Goal: Task Accomplishment & Management: Manage account settings

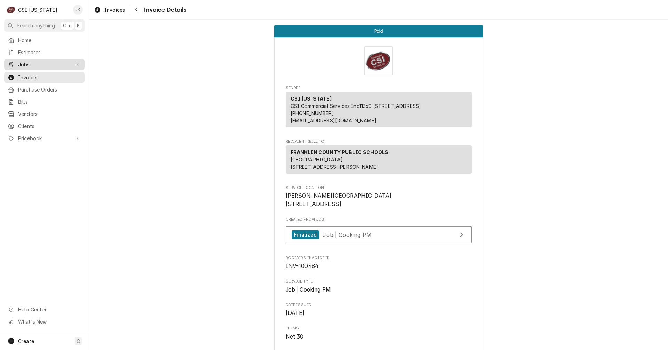
click at [22, 63] on span "Jobs" at bounding box center [44, 64] width 53 height 7
drag, startPoint x: 22, startPoint y: 67, endPoint x: 23, endPoint y: 76, distance: 8.7
click at [23, 76] on span "Jobs" at bounding box center [49, 76] width 63 height 7
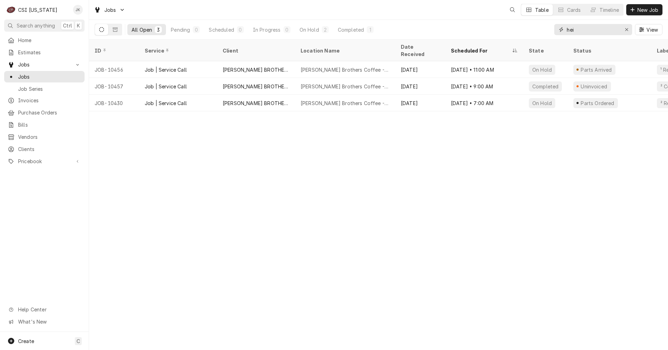
drag, startPoint x: 585, startPoint y: 31, endPoint x: 503, endPoint y: 22, distance: 82.6
click at [503, 22] on div "All Open 3 Pending 0 Scheduled 0 In Progress 0 On Hold 2 Completed 1 hei View" at bounding box center [379, 29] width 568 height 19
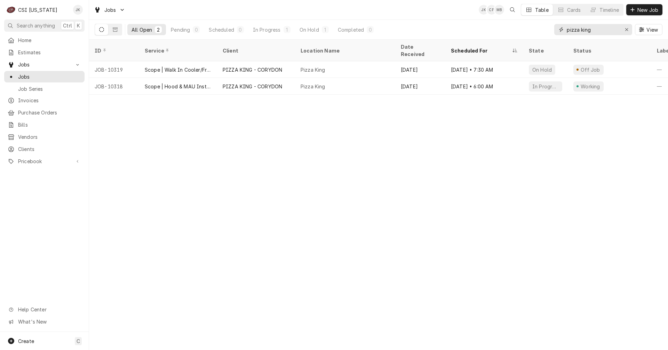
type input "pizza king"
click at [26, 339] on span "Create" at bounding box center [26, 341] width 16 height 6
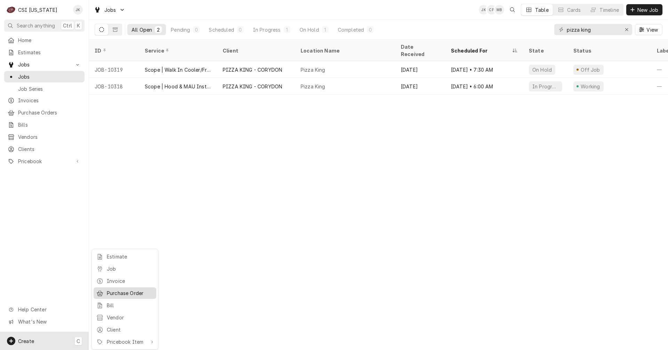
click at [127, 293] on div "Purchase Order" at bounding box center [130, 293] width 47 height 7
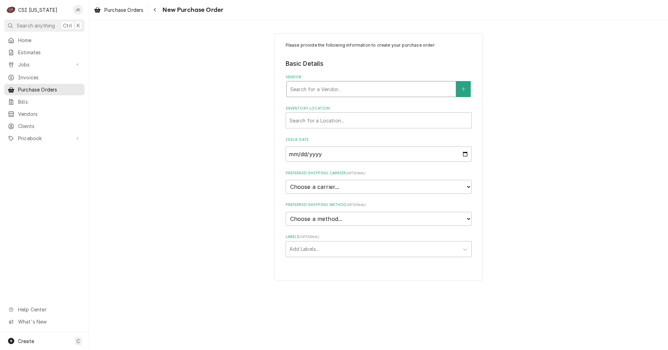
click at [343, 89] on div "Vendor" at bounding box center [371, 89] width 162 height 13
type input "home"
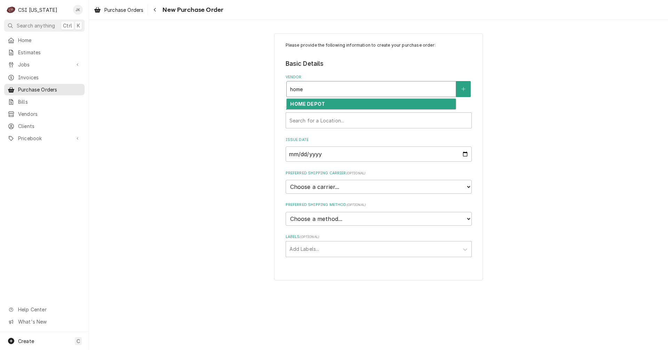
click at [344, 102] on div "HOME DEPOT" at bounding box center [371, 104] width 169 height 11
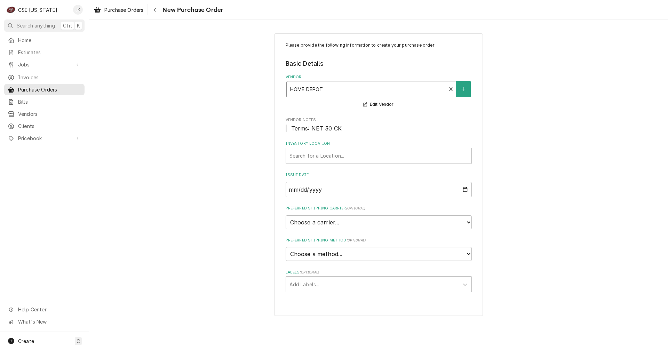
click at [330, 123] on div "Vendor Notes Terms: NET 30 CK" at bounding box center [379, 124] width 186 height 15
click at [336, 154] on div "Inventory Location" at bounding box center [379, 156] width 179 height 13
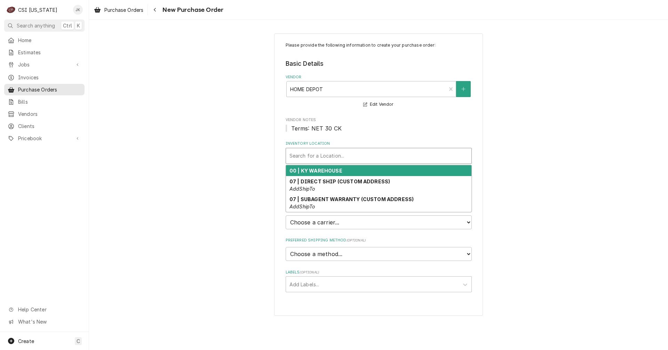
click at [329, 170] on strong "00 | KY WAREHOUSE" at bounding box center [316, 171] width 53 height 6
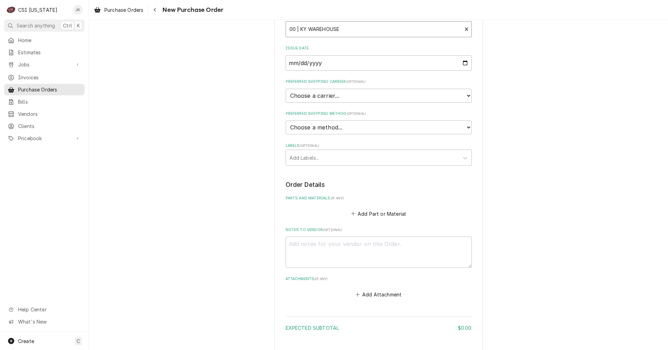
scroll to position [139, 0]
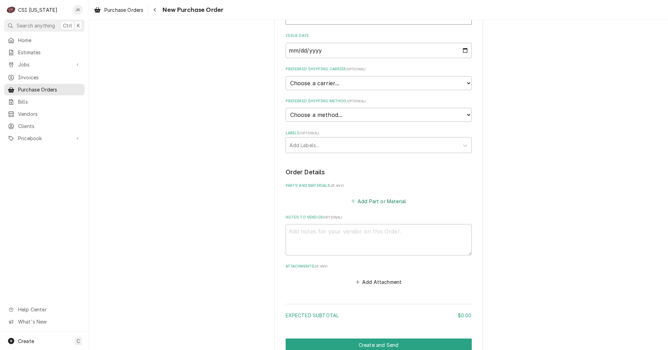
click at [382, 202] on button "Add Part or Material" at bounding box center [378, 201] width 57 height 10
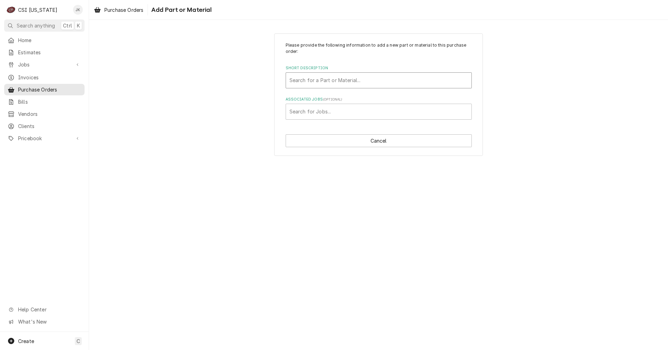
click at [308, 80] on div "Short Description" at bounding box center [379, 80] width 179 height 13
type input "project"
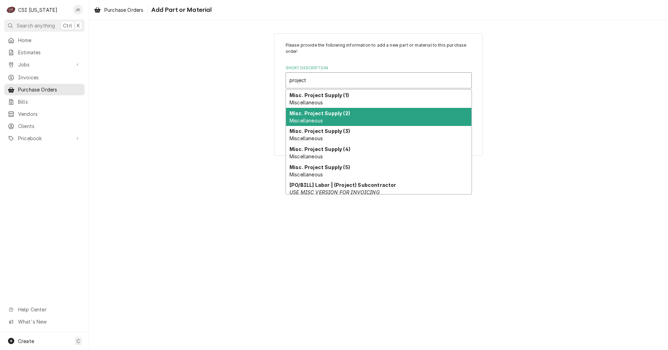
click at [311, 108] on div "Misc. Project Supply (2) Miscellaneous" at bounding box center [379, 117] width 186 height 18
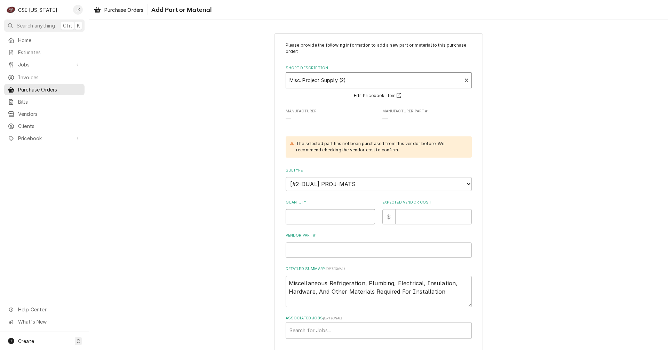
click at [323, 217] on input "Quantity" at bounding box center [330, 216] width 89 height 15
type textarea "x"
type input "1"
click at [413, 217] on input "Expected Vendor Cost" at bounding box center [433, 216] width 77 height 15
type textarea "x"
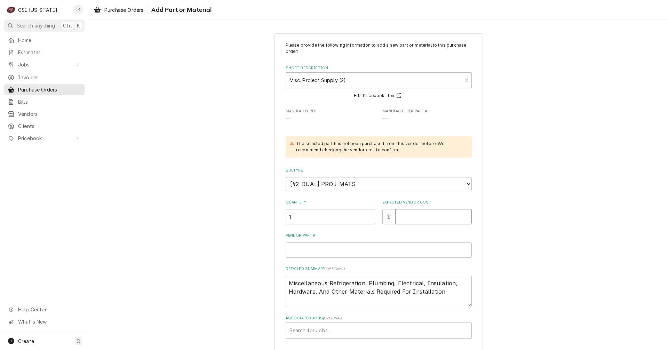
type input "3"
type textarea "x"
type input "30"
type textarea "x"
type input "300"
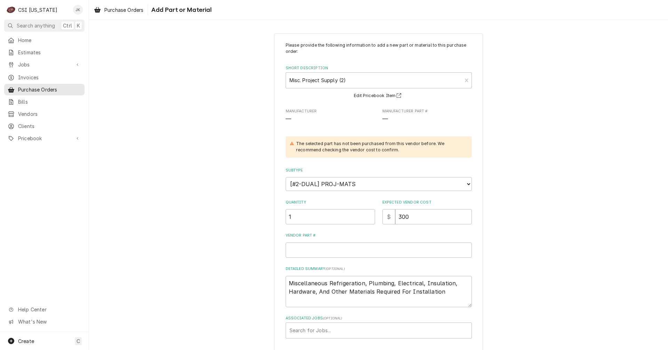
scroll to position [31, 0]
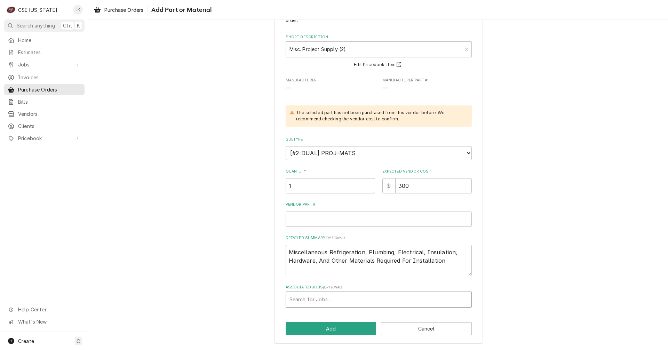
click at [331, 298] on div "Associated Jobs" at bounding box center [379, 299] width 179 height 13
type input "10318"
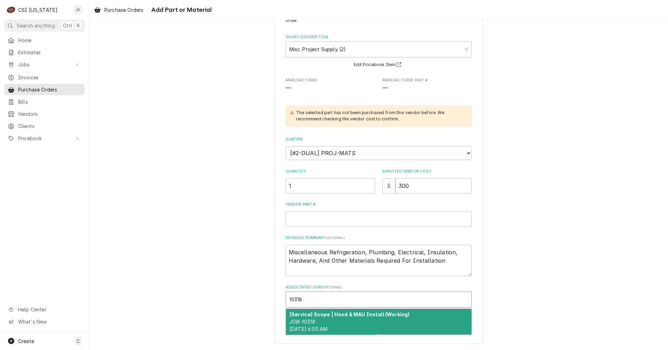
click at [329, 324] on div "[Service] Scope | Hood & MAU Install (Working) JOB-10318 Wed, Jul 23rd, 2025 - …" at bounding box center [379, 321] width 186 height 25
type textarea "x"
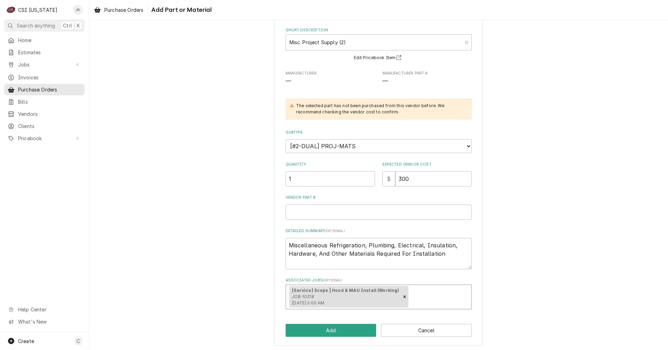
scroll to position [40, 0]
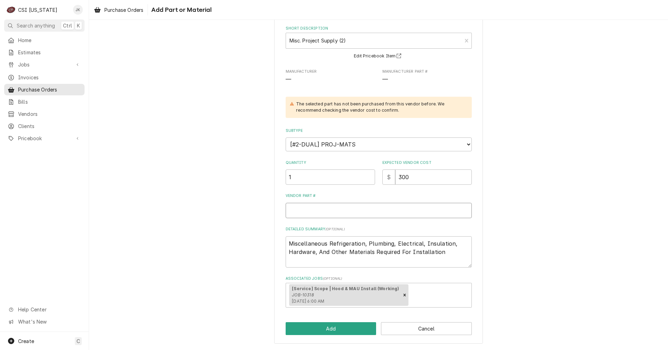
click at [319, 212] on input "Vendor Part #" at bounding box center [379, 210] width 186 height 15
type textarea "x"
type input "U"
type textarea "x"
type input "Un"
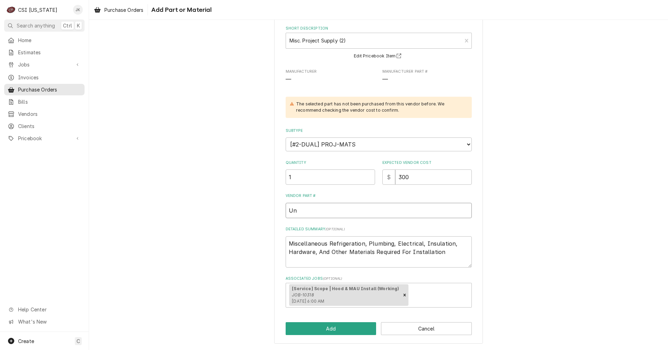
type textarea "x"
type input "Uni"
type textarea "x"
type input "Unis"
type textarea "x"
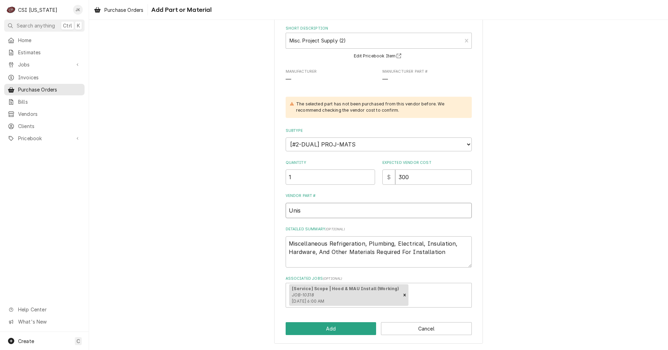
type input "Unist"
type textarea "x"
type input "Unistr"
type textarea "x"
type input "Unistru"
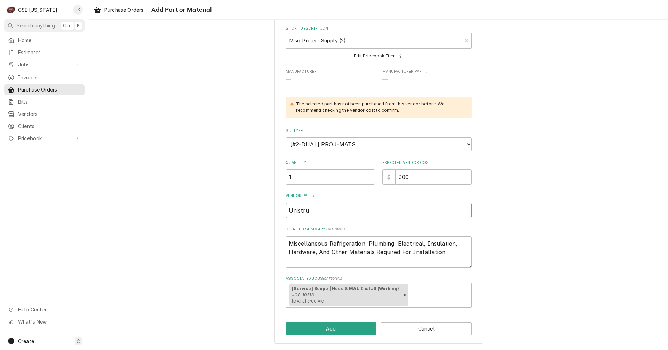
type textarea "x"
type input "Unistrut"
type textarea "x"
type input "Unistrut"
type textarea "x"
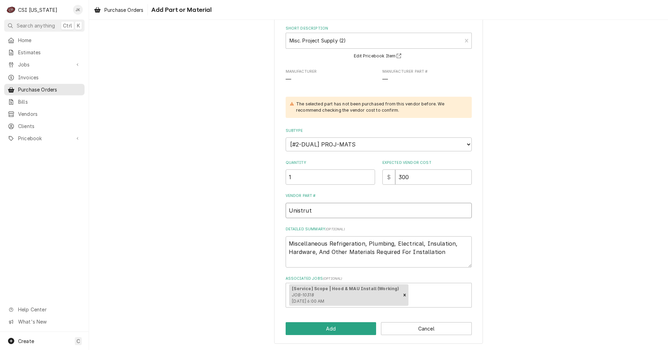
type input "Unistrut p"
type textarea "x"
type input "Unistrut pa"
type textarea "x"
type input "Unistrut par"
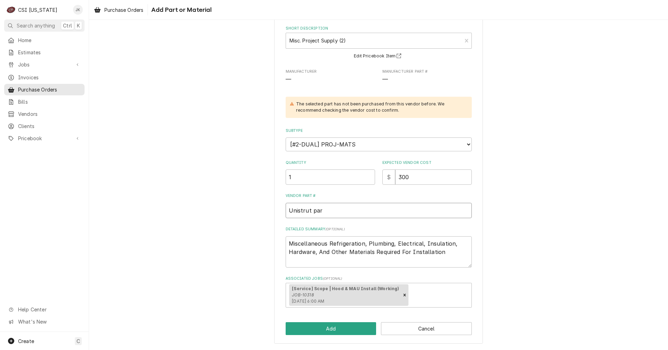
type textarea "x"
type input "Unistrut part"
type textarea "x"
type input "Unistrut parts"
click at [343, 330] on button "Add" at bounding box center [331, 328] width 91 height 13
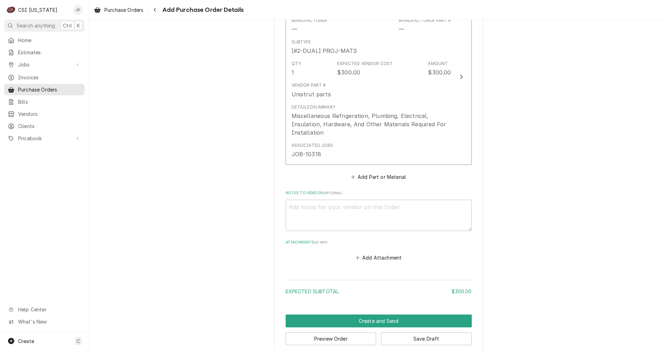
scroll to position [353, 0]
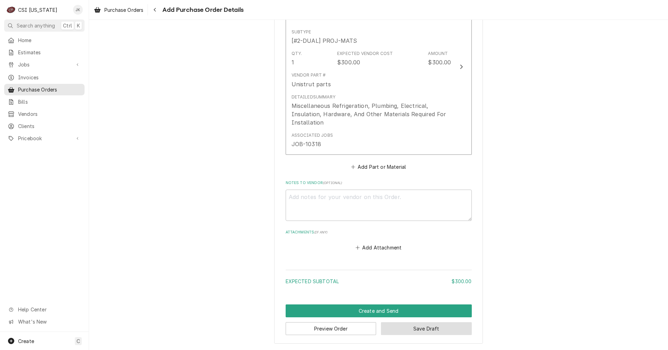
click at [423, 329] on button "Save Draft" at bounding box center [426, 328] width 91 height 13
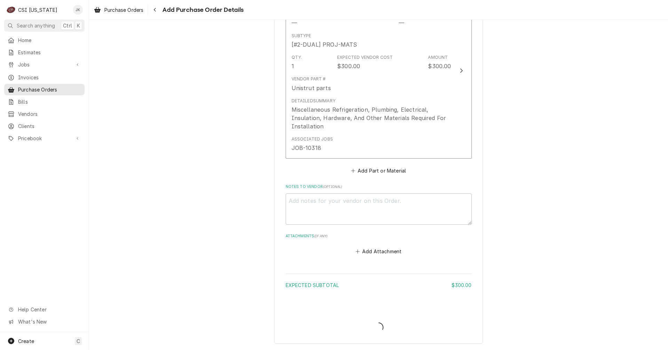
type textarea "x"
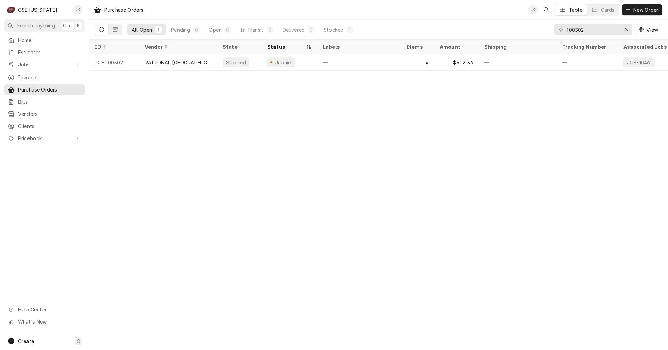
click at [101, 29] on icon "Dynamic Content Wrapper" at bounding box center [101, 29] width 5 height 5
click at [115, 29] on icon "Dynamic Content Wrapper" at bounding box center [115, 29] width 5 height 5
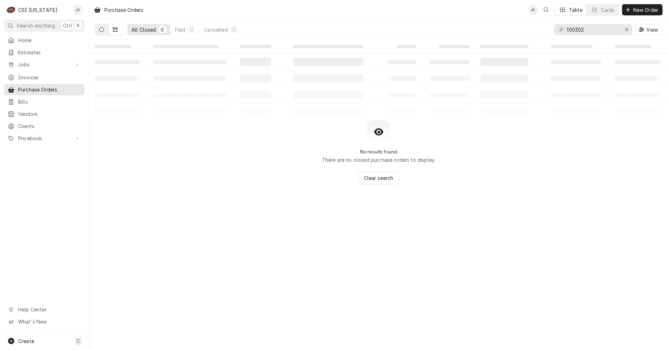
click at [100, 29] on icon "Dynamic Content Wrapper" at bounding box center [101, 29] width 5 height 5
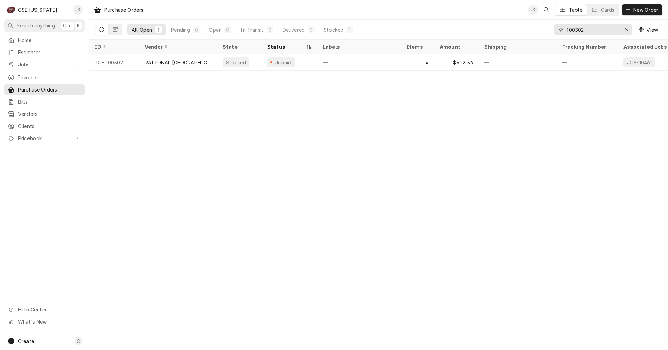
drag, startPoint x: 592, startPoint y: 28, endPoint x: 551, endPoint y: 28, distance: 41.1
click at [551, 28] on div "All Open 1 Pending 0 Open 0 In Transit 0 Delivered 0 Stocked 1 100302 View" at bounding box center [379, 29] width 568 height 19
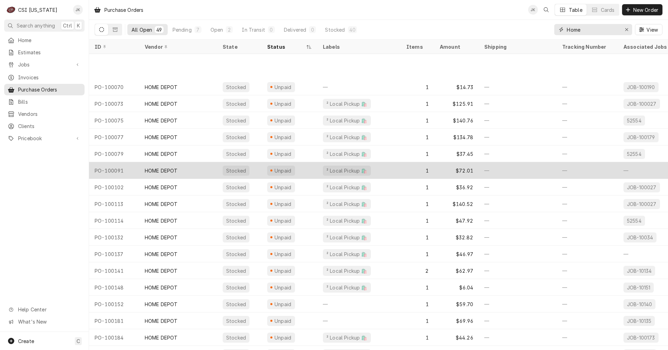
scroll to position [276, 0]
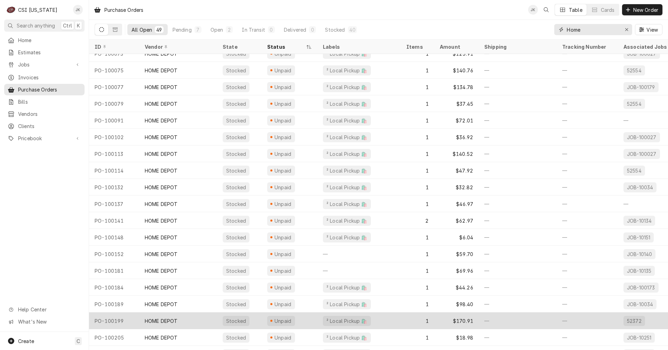
type input "Home"
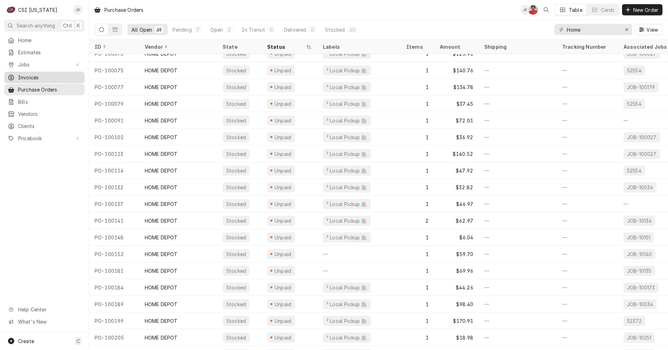
click at [34, 74] on span "Invoices" at bounding box center [49, 77] width 63 height 7
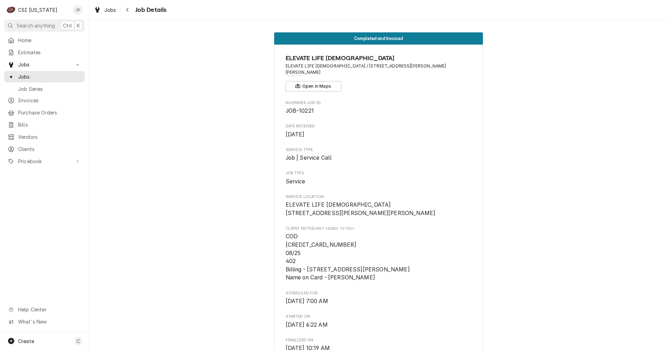
scroll to position [1548, 0]
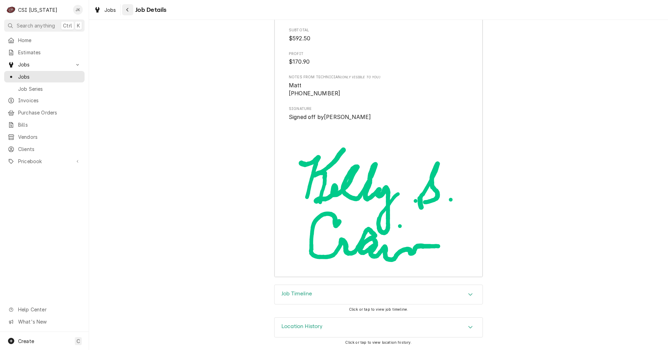
click at [129, 10] on div "Navigate back" at bounding box center [127, 9] width 7 height 7
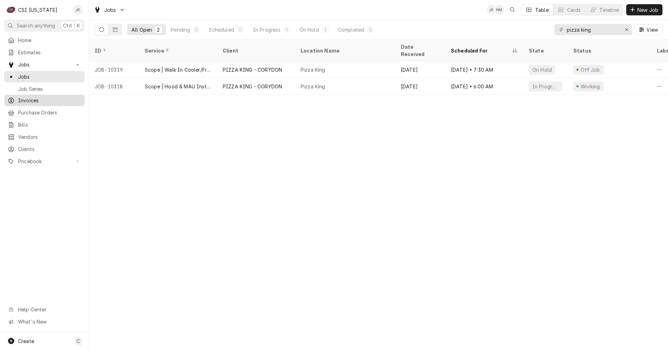
click at [27, 101] on span "Invoices" at bounding box center [49, 100] width 63 height 7
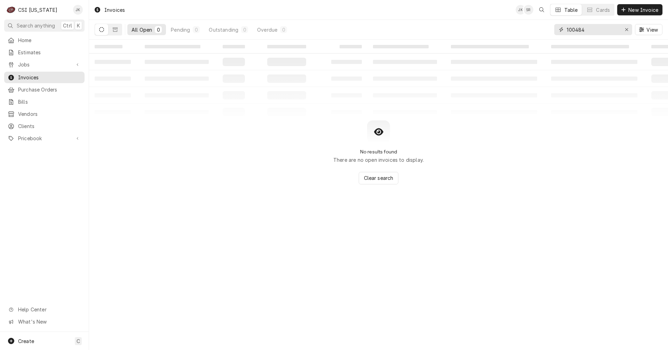
drag, startPoint x: 589, startPoint y: 29, endPoint x: 576, endPoint y: 29, distance: 13.6
click at [576, 29] on input "100484" at bounding box center [593, 29] width 52 height 11
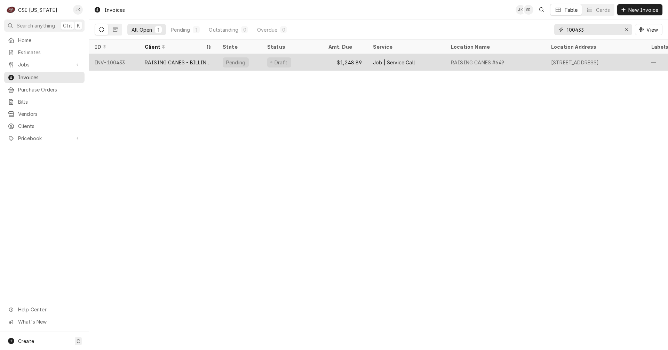
type input "100433"
click at [149, 62] on div "RAISING CANES - BILLING ACCOUNT" at bounding box center [178, 62] width 67 height 7
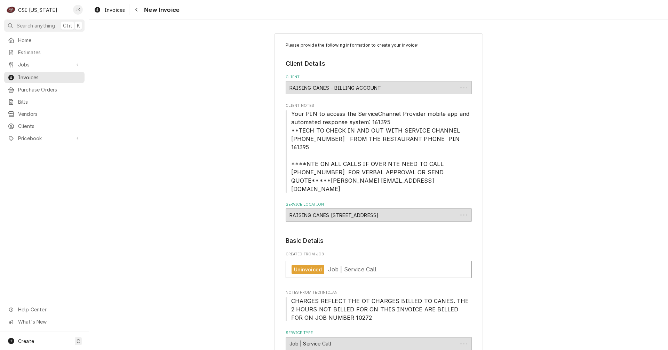
type textarea "x"
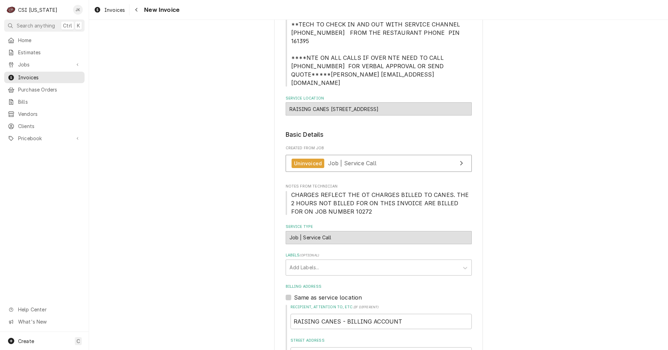
scroll to position [104, 0]
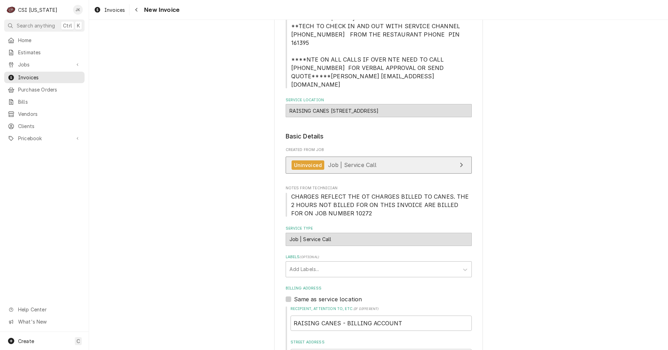
click at [335, 162] on span "Job | Service Call" at bounding box center [352, 165] width 49 height 7
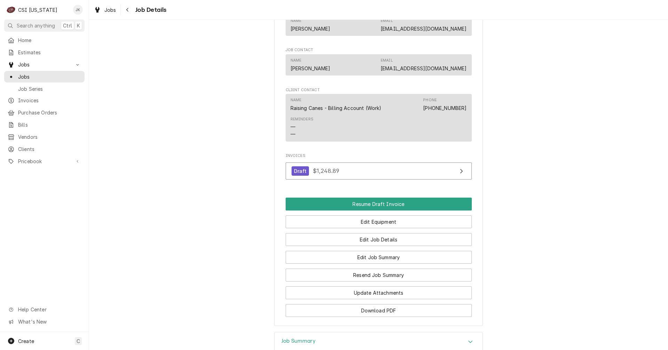
scroll to position [652, 0]
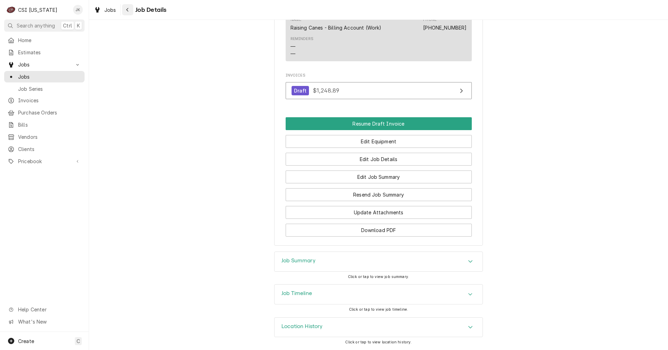
click at [126, 13] on div "Navigate back" at bounding box center [127, 9] width 7 height 7
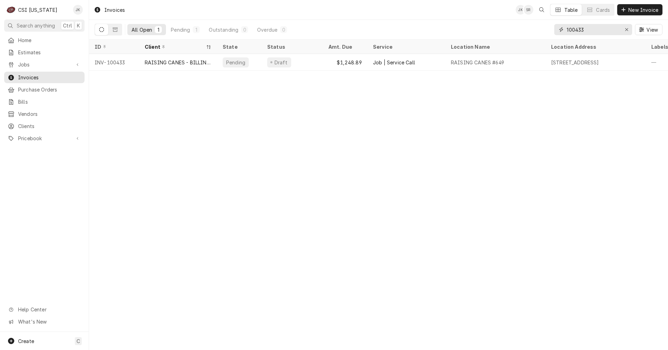
drag, startPoint x: 587, startPoint y: 29, endPoint x: 574, endPoint y: 29, distance: 12.9
click at [574, 29] on input "100433" at bounding box center [593, 29] width 52 height 11
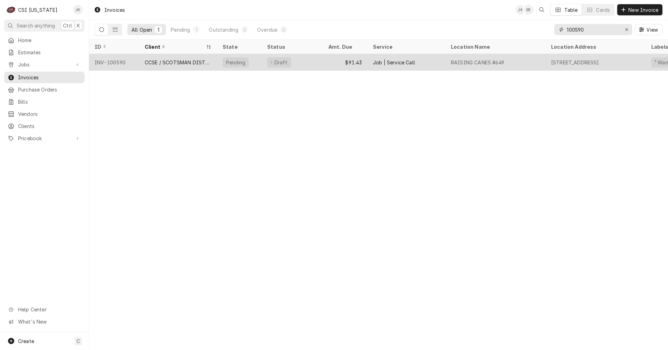
type input "100590"
click at [187, 62] on div "CCSE / SCOTSMAN DISTRIBUTOR" at bounding box center [178, 62] width 67 height 7
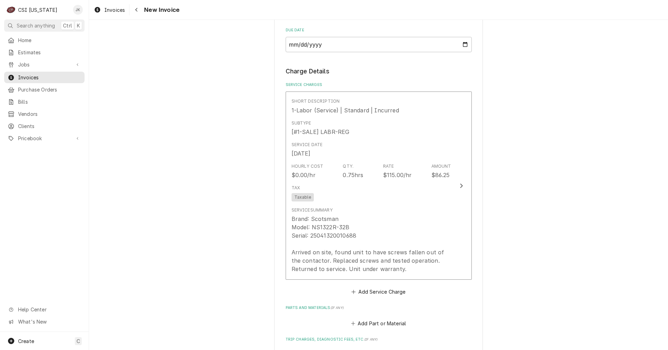
scroll to position [522, 0]
click at [116, 13] on span "Invoices" at bounding box center [114, 9] width 21 height 7
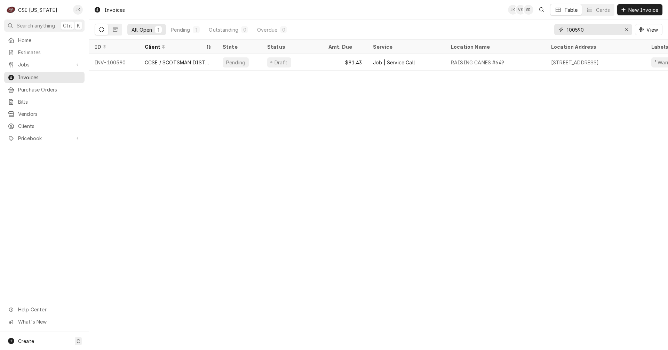
click at [588, 29] on input "100590" at bounding box center [593, 29] width 52 height 11
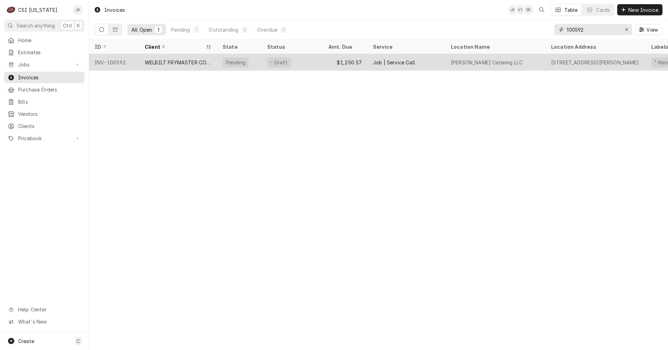
type input "100592"
click at [162, 61] on div "WELBILT FRYMASTER CORPORATION" at bounding box center [178, 62] width 67 height 7
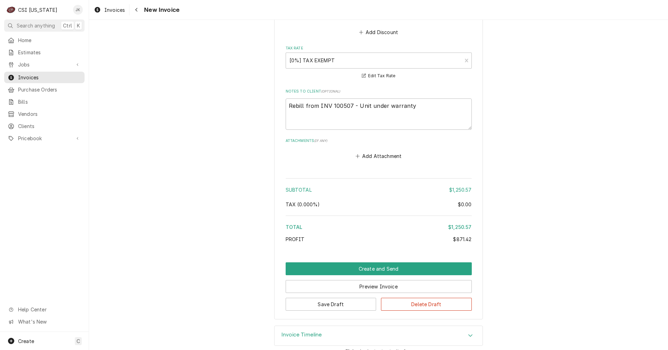
scroll to position [1486, 0]
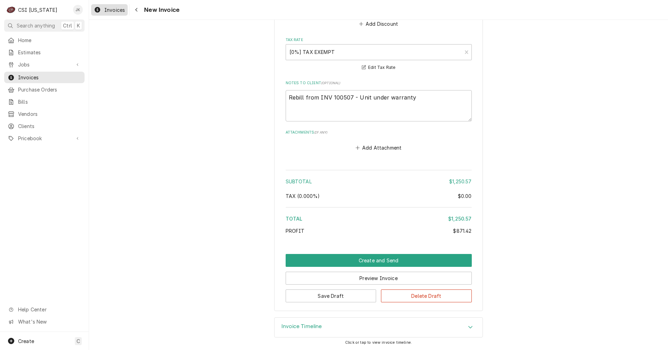
click at [113, 10] on span "Invoices" at bounding box center [114, 9] width 21 height 7
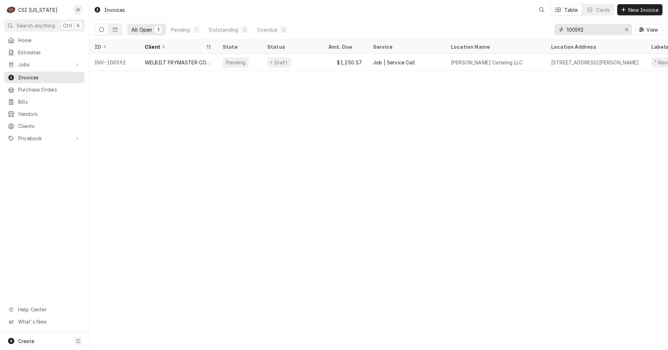
drag, startPoint x: 581, startPoint y: 31, endPoint x: 590, endPoint y: 31, distance: 9.1
click at [590, 31] on input "100592" at bounding box center [593, 29] width 52 height 11
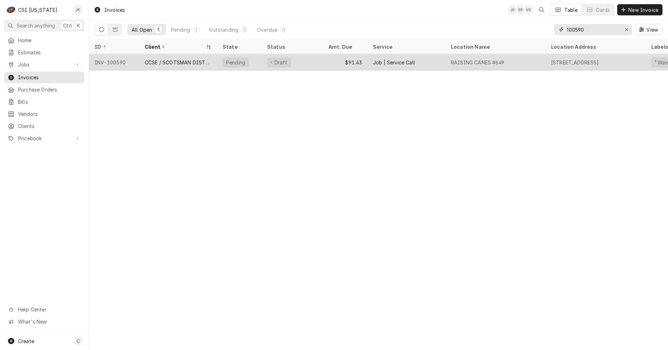
type input "100590"
click at [181, 63] on div "CCSE / SCOTSMAN DISTRIBUTOR" at bounding box center [178, 62] width 67 height 7
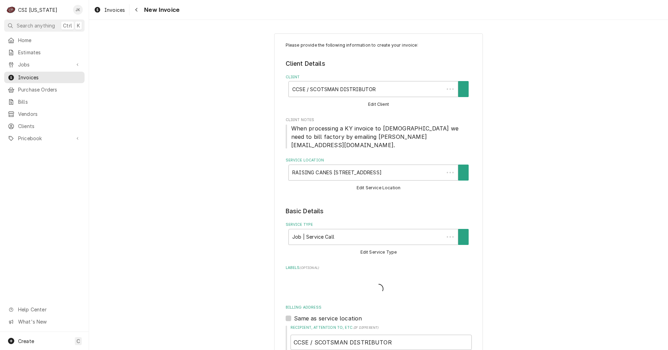
type textarea "x"
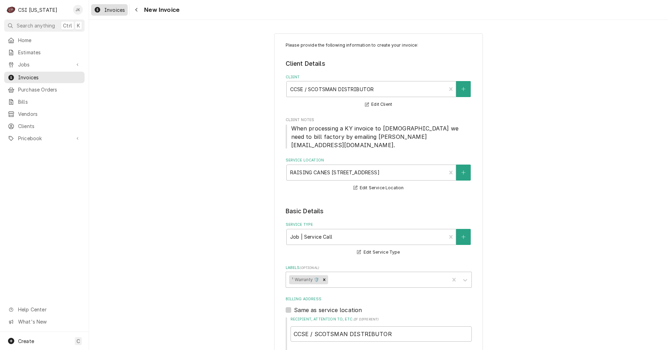
click at [113, 6] on span "Invoices" at bounding box center [114, 9] width 21 height 7
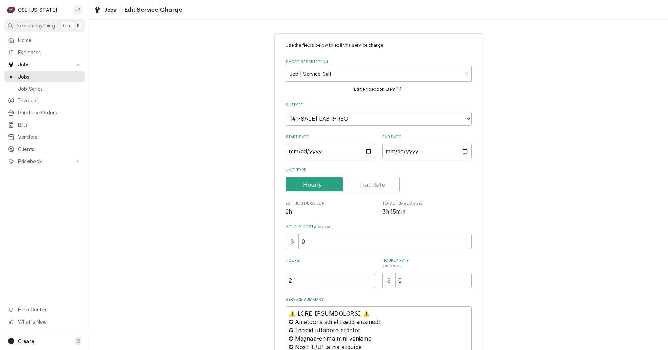
scroll to position [606, 0]
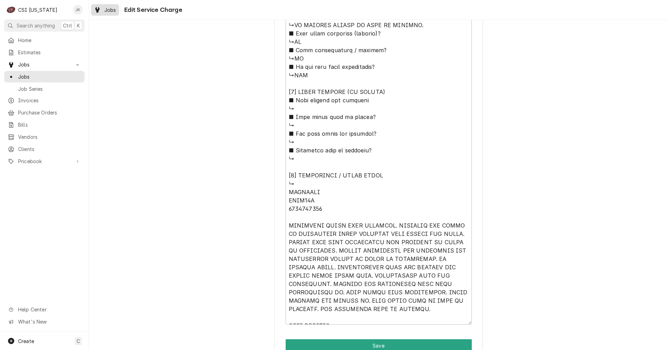
click at [109, 7] on span "Jobs" at bounding box center [110, 9] width 12 height 7
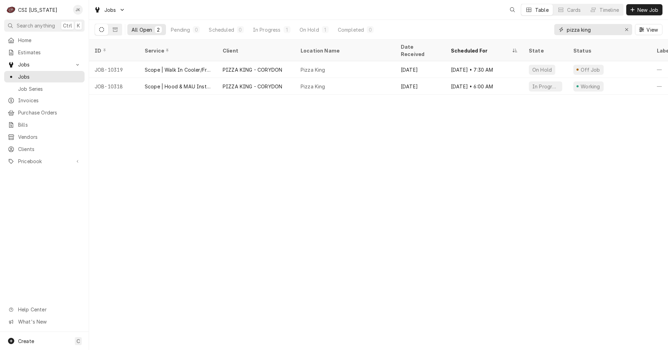
drag, startPoint x: 596, startPoint y: 29, endPoint x: 550, endPoint y: 29, distance: 46.0
click at [550, 29] on div "All Open 2 Pending 0 Scheduled 0 In Progress 1 On Hold 1 Completed 0 pizza king…" at bounding box center [379, 29] width 568 height 19
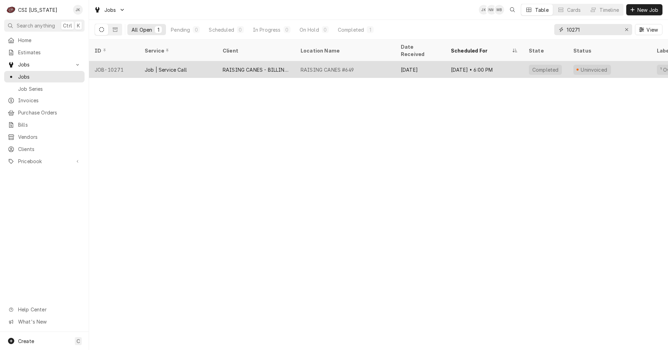
type input "10271"
click at [267, 61] on div "RAISING CANES - BILLING ACCOUNT" at bounding box center [256, 69] width 78 height 17
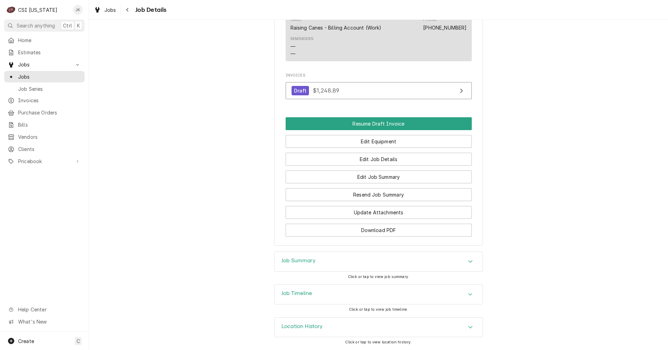
scroll to position [652, 0]
click at [328, 179] on button "Edit Job Summary" at bounding box center [379, 177] width 186 height 13
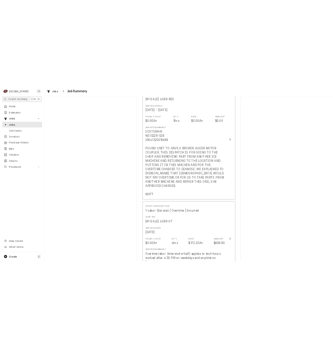
scroll to position [418, 0]
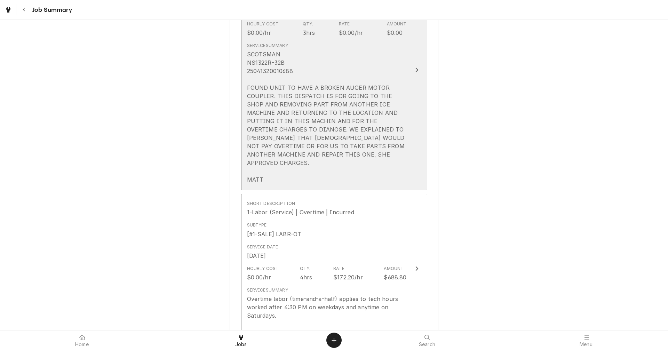
type textarea "x"
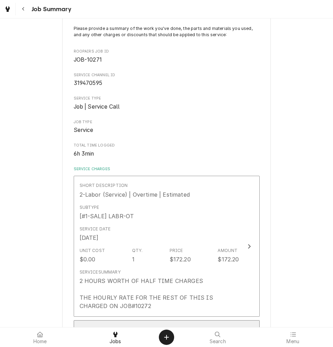
scroll to position [0, 0]
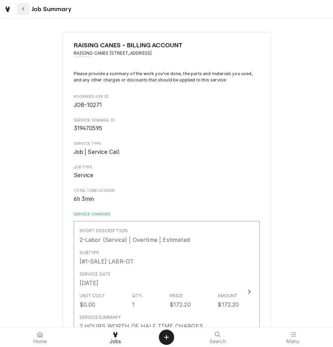
click at [23, 9] on icon "Navigate back" at bounding box center [23, 9] width 3 height 5
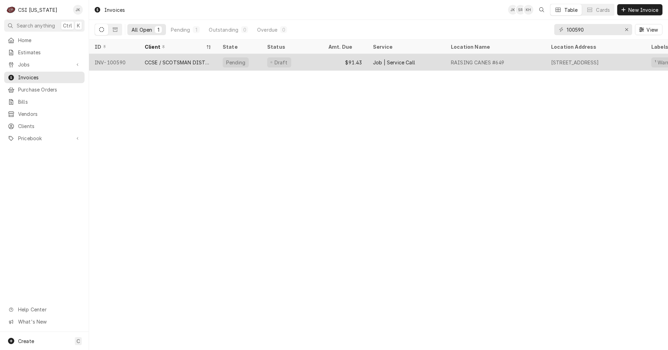
click at [159, 61] on div "CCSE / SCOTSMAN DISTRIBUTOR" at bounding box center [178, 62] width 67 height 7
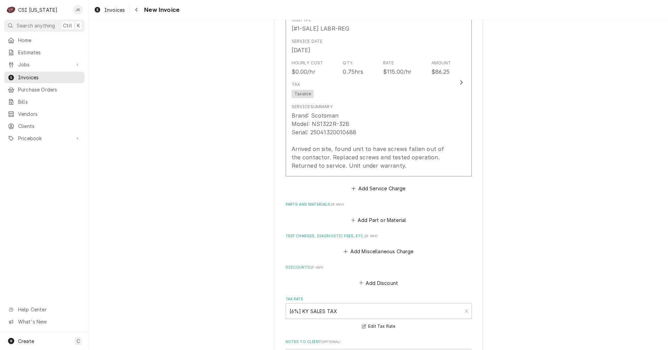
scroll to position [627, 0]
drag, startPoint x: 118, startPoint y: 9, endPoint x: 487, endPoint y: 74, distance: 374.7
click at [118, 9] on span "Invoices" at bounding box center [114, 9] width 21 height 7
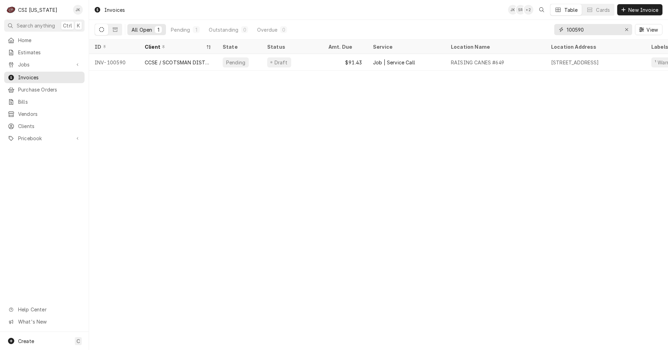
drag, startPoint x: 574, startPoint y: 30, endPoint x: 694, endPoint y: 30, distance: 119.4
click at [668, 30] on html "C CSI Kentucky JK Search anything Ctrl K Home Estimates Jobs Jobs Job Series In…" at bounding box center [334, 175] width 668 height 350
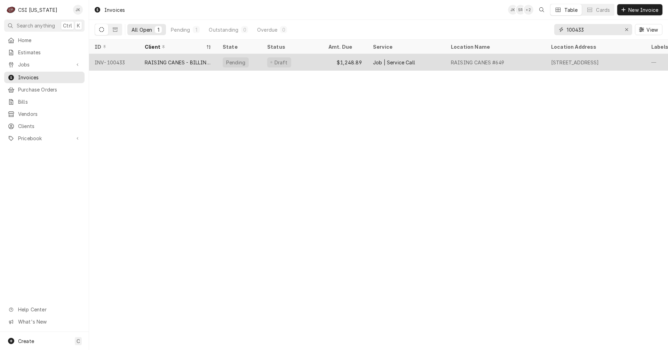
type input "100433"
click at [180, 63] on div "RAISING CANES - BILLING ACCOUNT" at bounding box center [178, 62] width 67 height 7
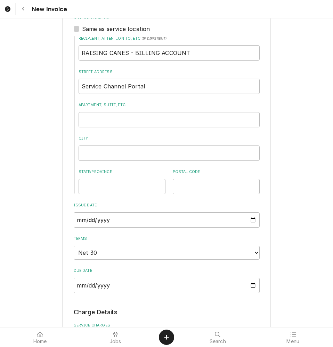
scroll to position [522, 0]
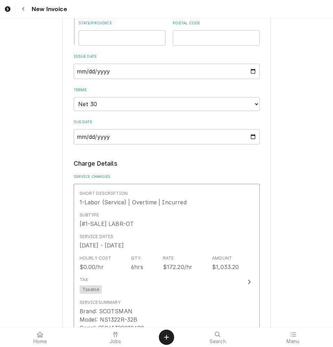
type textarea "x"
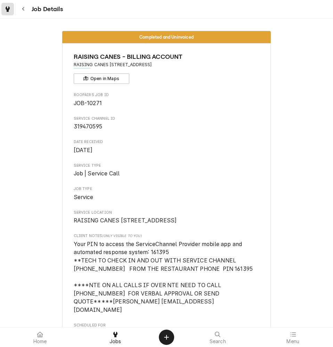
click at [10, 11] on div "Dynamic Content Wrapper" at bounding box center [7, 9] width 7 height 8
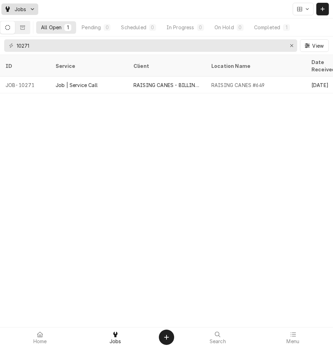
click at [26, 9] on span "Jobs" at bounding box center [21, 9] width 12 height 7
click at [6, 9] on html "Jobs All Open 1 Pending 0 Scheduled 0 In Progress 0 On Hold 0 Completed 1 10271…" at bounding box center [166, 173] width 333 height 347
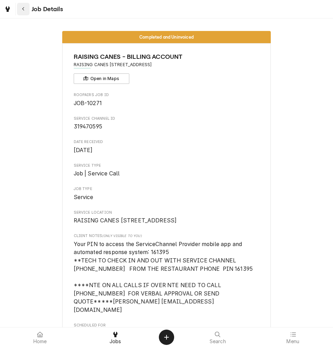
click at [22, 12] on div "Navigate back" at bounding box center [23, 9] width 7 height 7
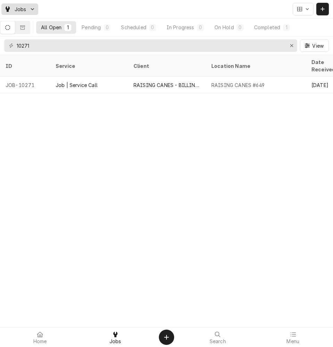
click at [26, 10] on span "Jobs" at bounding box center [21, 9] width 12 height 7
click at [17, 9] on html "Jobs All Open 1 Pending 0 Scheduled 0 In Progress 0 On Hold 0 Completed 1 10271…" at bounding box center [166, 173] width 333 height 347
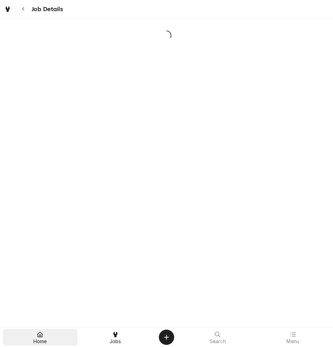
click at [41, 338] on div at bounding box center [40, 334] width 8 height 8
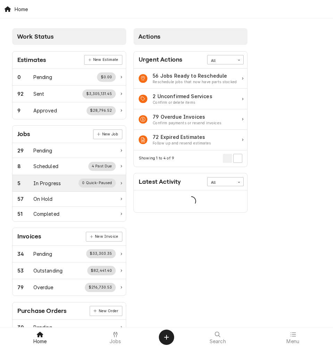
scroll to position [35, 0]
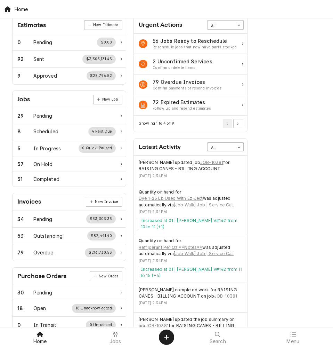
click at [47, 205] on div "Invoices New Invoice" at bounding box center [69, 201] width 113 height 17
click at [218, 339] on span "Search" at bounding box center [218, 342] width 16 height 6
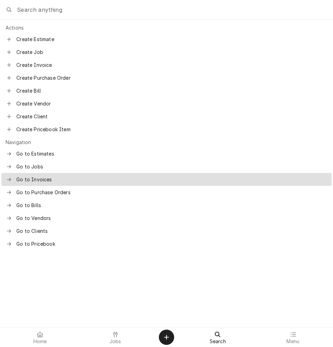
click at [30, 176] on span "Go to Invoices" at bounding box center [172, 179] width 312 height 7
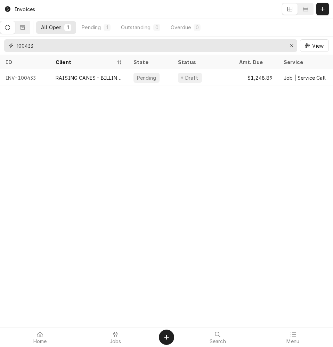
drag, startPoint x: 41, startPoint y: 45, endPoint x: 15, endPoint y: 45, distance: 25.4
click at [15, 45] on div "100433" at bounding box center [150, 45] width 293 height 13
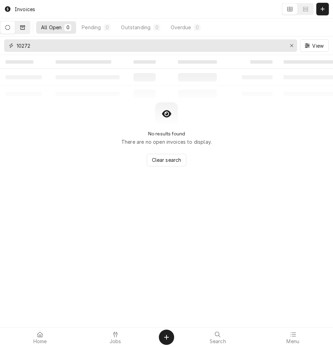
type input "10272"
click at [25, 26] on icon "Dynamic Content Wrapper" at bounding box center [22, 27] width 5 height 5
click at [7, 24] on button "Dynamic Content Wrapper" at bounding box center [7, 27] width 15 height 13
click at [219, 334] on icon at bounding box center [218, 335] width 6 height 6
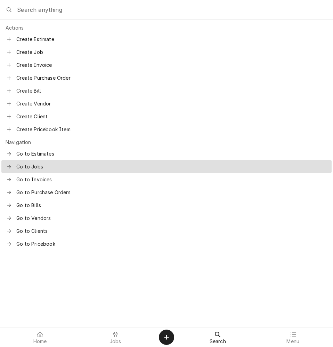
click at [30, 163] on span "Go to Jobs" at bounding box center [172, 166] width 312 height 7
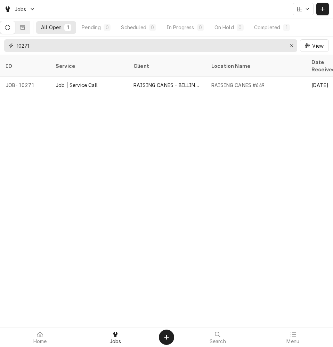
drag, startPoint x: 37, startPoint y: 44, endPoint x: 26, endPoint y: 45, distance: 10.8
click at [26, 45] on input "10271" at bounding box center [151, 45] width 268 height 13
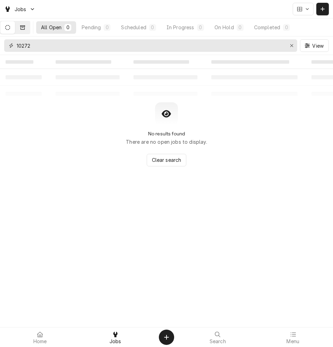
type input "10272"
click at [23, 29] on button "Dynamic Content Wrapper" at bounding box center [22, 27] width 15 height 13
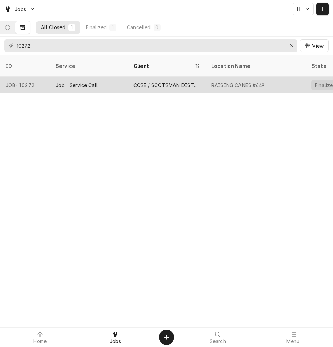
click at [91, 81] on div "Job | Service Call" at bounding box center [77, 84] width 42 height 7
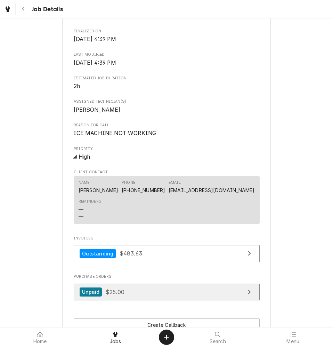
scroll to position [348, 0]
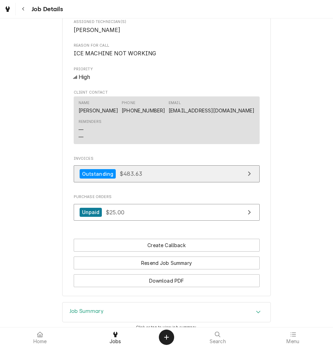
click at [130, 177] on span "$483.63" at bounding box center [131, 173] width 23 height 7
click at [120, 177] on span "$483.63" at bounding box center [131, 173] width 23 height 7
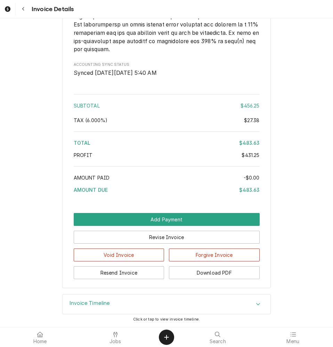
scroll to position [1137, 0]
drag, startPoint x: 89, startPoint y: 301, endPoint x: 97, endPoint y: 287, distance: 15.9
click at [89, 301] on h3 "Invoice Timeline" at bounding box center [90, 303] width 41 height 7
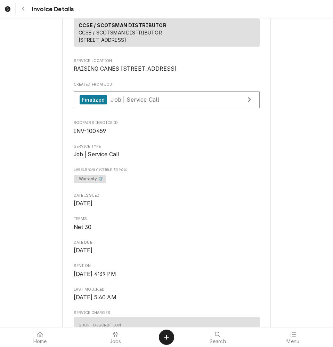
scroll to position [0, 0]
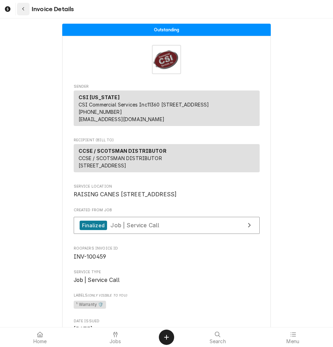
click at [22, 10] on icon "Navigate back" at bounding box center [23, 9] width 3 height 5
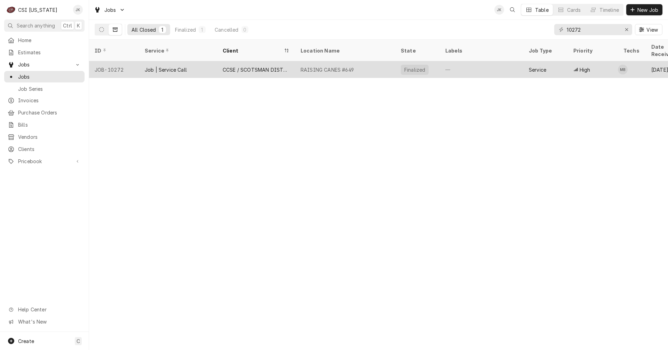
click at [243, 66] on div "CCSE / SCOTSMAN DISTRIBUTOR" at bounding box center [256, 69] width 67 height 7
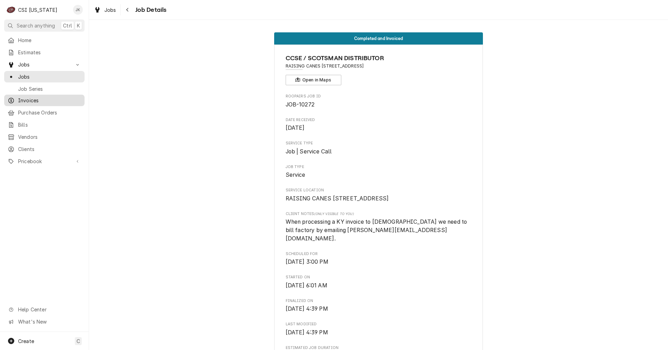
click at [25, 98] on span "Invoices" at bounding box center [49, 100] width 63 height 7
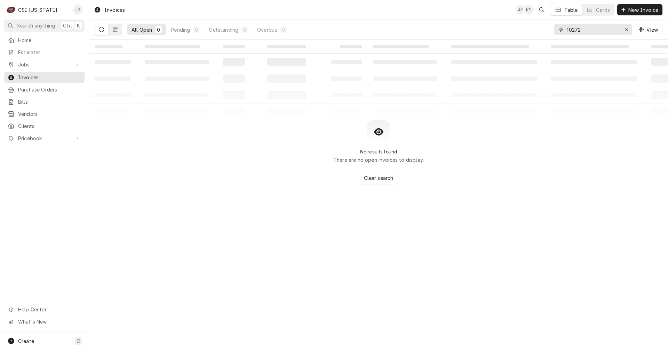
drag, startPoint x: 589, startPoint y: 29, endPoint x: 539, endPoint y: 27, distance: 50.5
click at [540, 27] on div "All Open 0 Pending 0 Outstanding 0 Overdue 0 10272 View" at bounding box center [379, 29] width 568 height 19
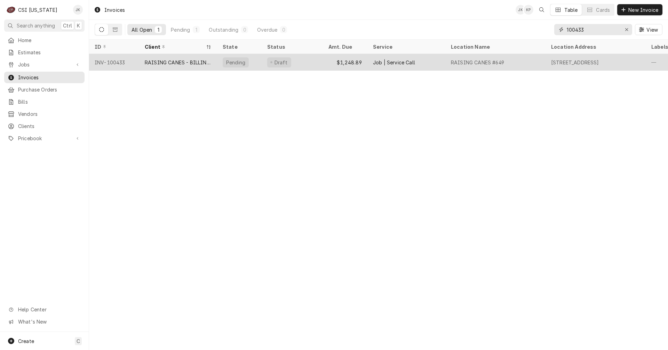
type input "100433"
click at [189, 62] on div "RAISING CANES - BILLING ACCOUNT" at bounding box center [178, 62] width 67 height 7
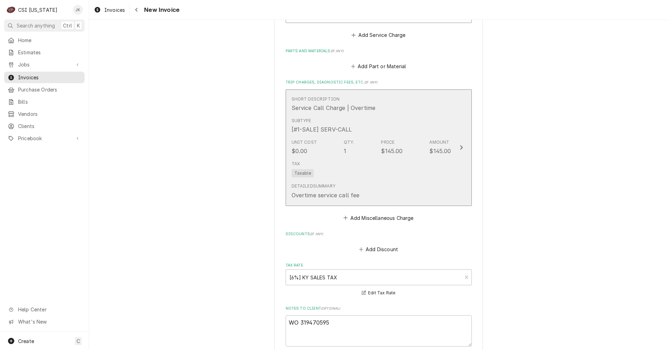
scroll to position [637, 0]
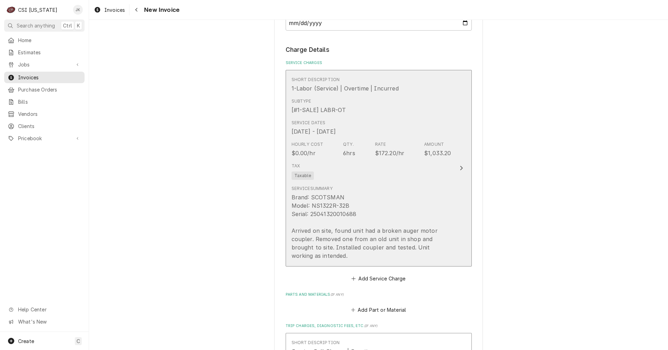
click at [363, 142] on div "Hourly Cost $0.00/hr Qty. 6hrs Rate $172.20/hr Amount $1,033.20" at bounding box center [372, 150] width 160 height 22
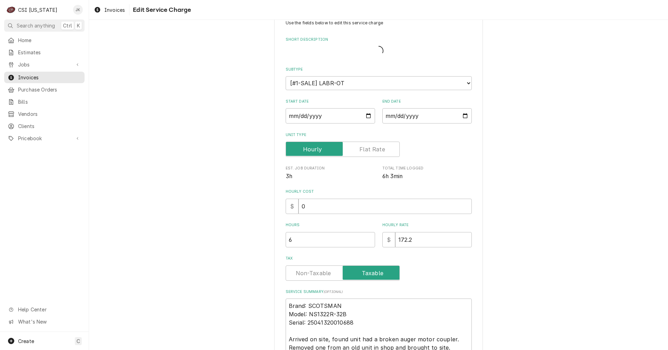
type textarea "x"
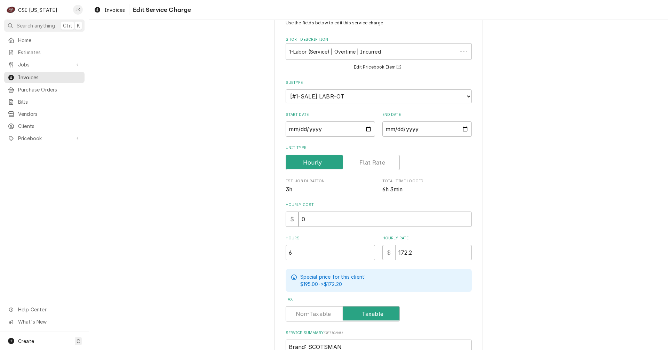
scroll to position [0, 0]
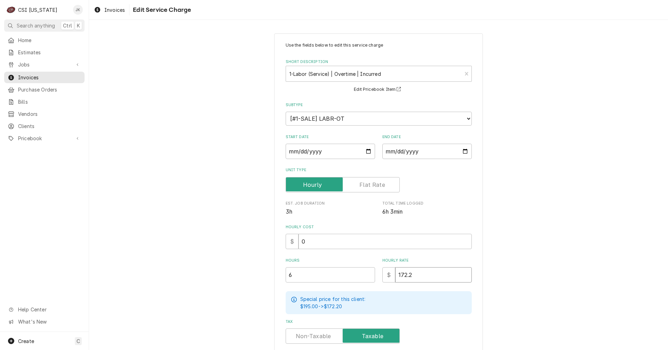
drag, startPoint x: 416, startPoint y: 276, endPoint x: 377, endPoint y: 274, distance: 38.7
click at [377, 274] on div "Hours 6 Hourly Rate $ 172.2" at bounding box center [379, 270] width 186 height 25
type input "5"
type textarea "x"
type input "57"
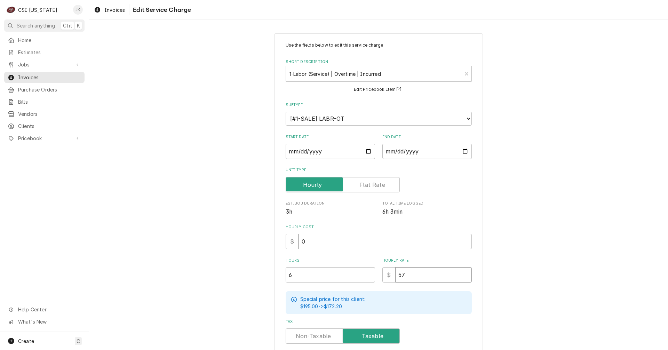
type textarea "x"
type input "57.5"
type textarea "x"
type input "57.50"
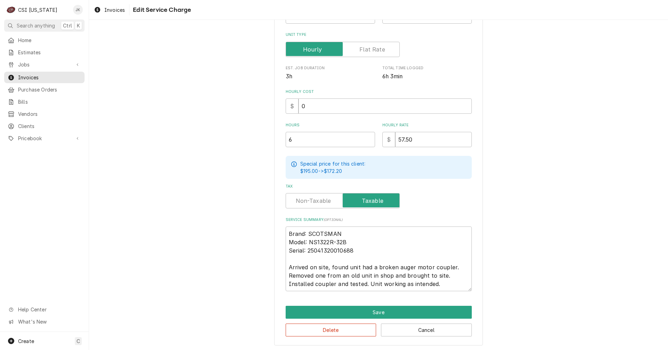
scroll to position [136, 0]
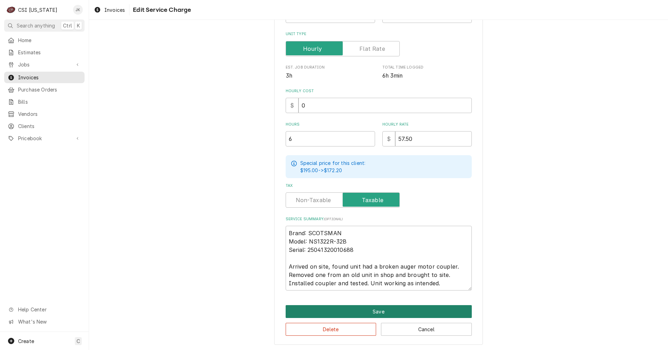
click at [387, 313] on button "Save" at bounding box center [379, 311] width 186 height 13
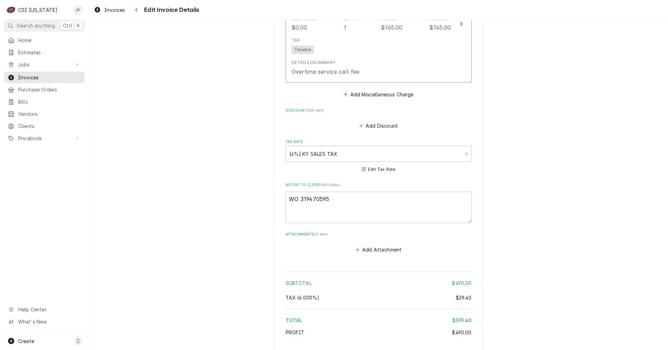
scroll to position [1012, 0]
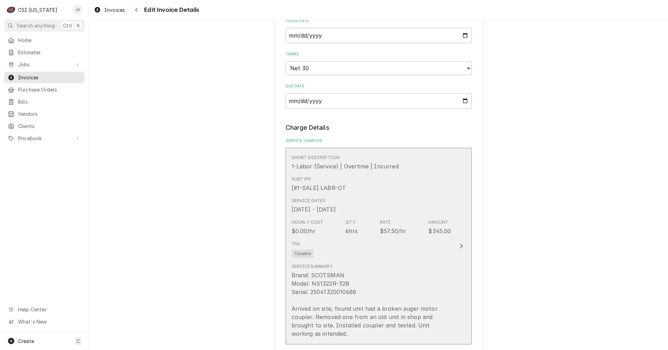
click at [361, 271] on div "Brand: SCOTSMAN Model: NS1322R-32B Serial: 25041320010688 Arrived on site, foun…" at bounding box center [372, 304] width 160 height 67
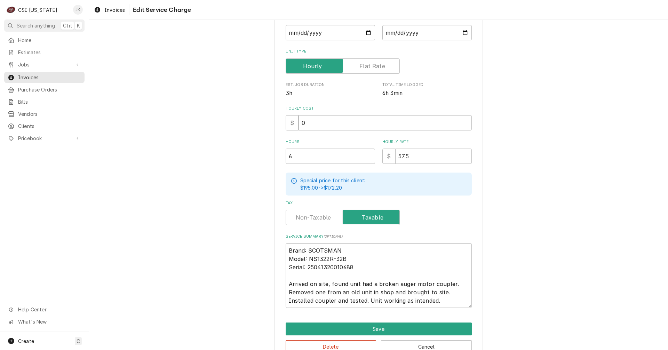
scroll to position [136, 0]
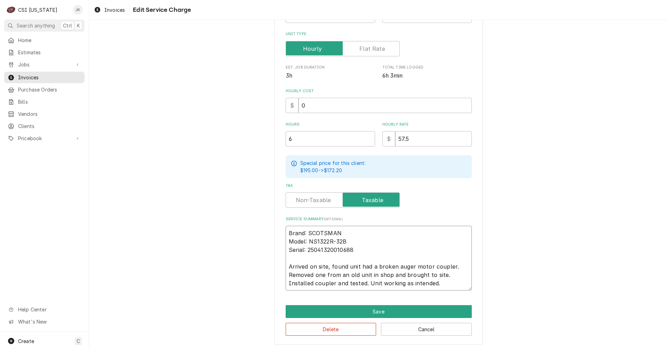
click at [286, 275] on textarea "Brand: SCOTSMAN Model: NS1322R-32B Serial: 25041320010688 Arrived on site, foun…" at bounding box center [379, 258] width 186 height 65
type textarea "x"
type textarea "Brand: SCOTSMAN Model: NS1322R-32B Serial: 25041320010688 Arrived on site, foun…"
type textarea "x"
type textarea "Brand: SCOTSMAN Model: NS1322R-32B Serial: 25041320010688 Arrived on site, foun…"
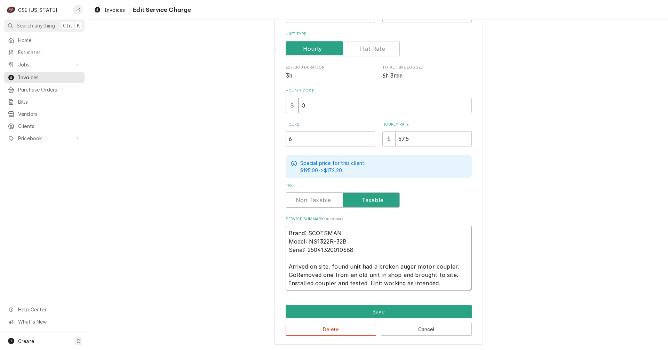
type textarea "x"
type textarea "Brand: SCOTSMAN Model: NS1322R-32B Serial: 25041320010688 Arrived on site, foun…"
type textarea "x"
type textarea "Brand: SCOTSMAN Model: NS1322R-32B Serial: 25041320010688 Arrived on site, foun…"
type textarea "x"
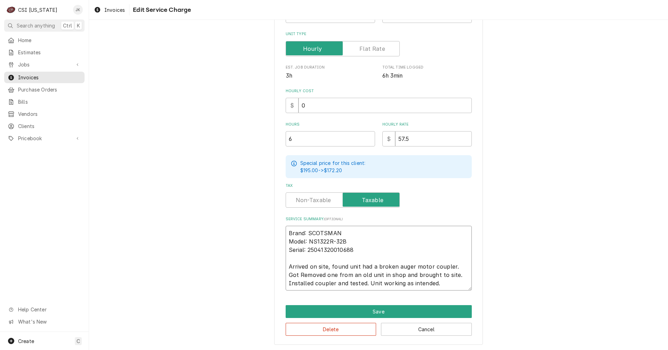
type textarea "Brand: SCOTSMAN Model: NS1322R-32B Serial: 25041320010688 Arrived on site, foun…"
type textarea "x"
type textarea "Brand: SCOTSMAN Model: NS1322R-32B Serial: 25041320010688 Arrived on site, foun…"
type textarea "x"
type textarea "Brand: SCOTSMAN Model: NS1322R-32B Serial: 25041320010688 Arrived on site, foun…"
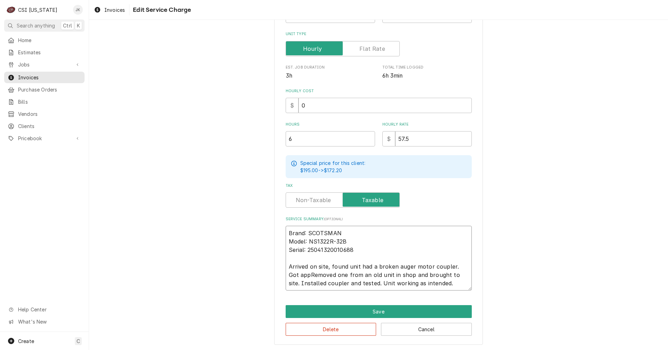
type textarea "x"
type textarea "Brand: SCOTSMAN Model: NS1322R-32B Serial: 25041320010688 Arrived on site, foun…"
type textarea "x"
type textarea "Brand: SCOTSMAN Model: NS1322R-32B Serial: 25041320010688 Arrived on site, foun…"
type textarea "x"
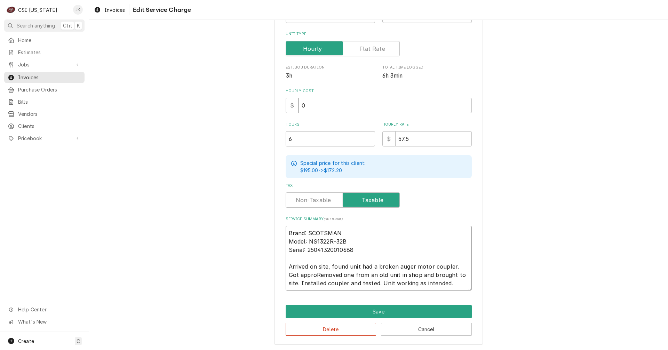
type textarea "Brand: SCOTSMAN Model: NS1322R-32B Serial: 25041320010688 Arrived on site, foun…"
type textarea "x"
type textarea "Brand: SCOTSMAN Model: NS1322R-32B Serial: 25041320010688 Arrived on site, foun…"
type textarea "x"
type textarea "Brand: SCOTSMAN Model: NS1322R-32B Serial: 25041320010688 Arrived on site, foun…"
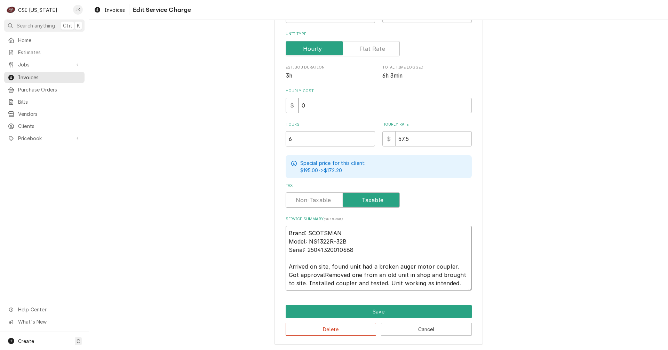
type textarea "x"
type textarea "Brand: SCOTSMAN Model: NS1322R-32B Serial: 25041320010688 Arrived on site, foun…"
type textarea "x"
type textarea "Brand: SCOTSMAN Model: NS1322R-32B Serial: 25041320010688 Arrived on site, foun…"
type textarea "x"
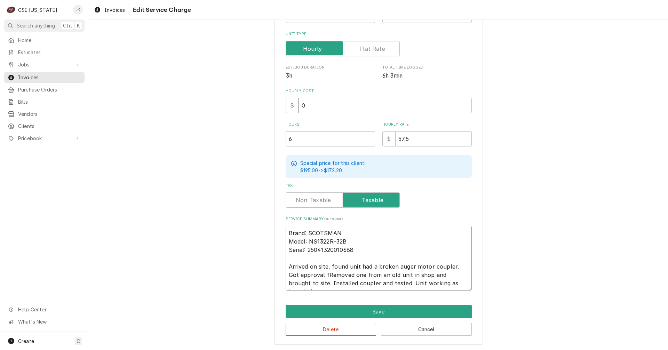
type textarea "Brand: SCOTSMAN Model: NS1322R-32B Serial: 25041320010688 Arrived on site, foun…"
type textarea "x"
type textarea "Brand: SCOTSMAN Model: NS1322R-32B Serial: 25041320010688 Arrived on site, foun…"
type textarea "x"
type textarea "Brand: SCOTSMAN Model: NS1322R-32B Serial: 25041320010688 Arrived on site, foun…"
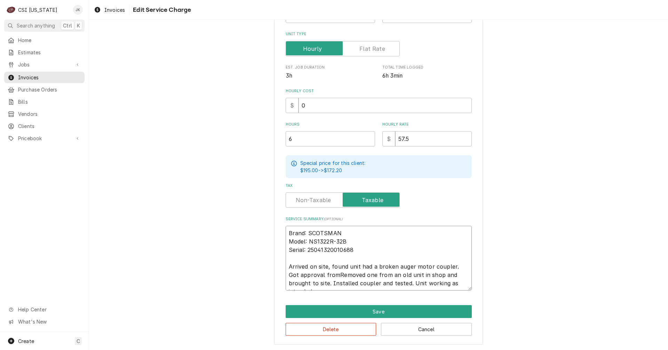
type textarea "x"
type textarea "Brand: SCOTSMAN Model: NS1322R-32B Serial: 25041320010688 Arrived on site, foun…"
type textarea "x"
type textarea "Brand: SCOTSMAN Model: NS1322R-32B Serial: 25041320010688 Arrived on site, foun…"
type textarea "x"
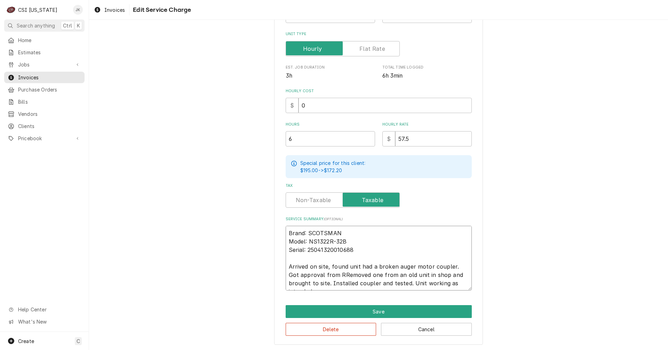
type textarea "Brand: SCOTSMAN Model: NS1322R-32B Serial: 25041320010688 Arrived on site, foun…"
type textarea "x"
type textarea "Brand: SCOTSMAN Model: NS1322R-32B Serial: 25041320010688 Arrived on site, foun…"
type textarea "x"
type textarea "Brand: SCOTSMAN Model: NS1322R-32B Serial: 25041320010688 Arrived on site, foun…"
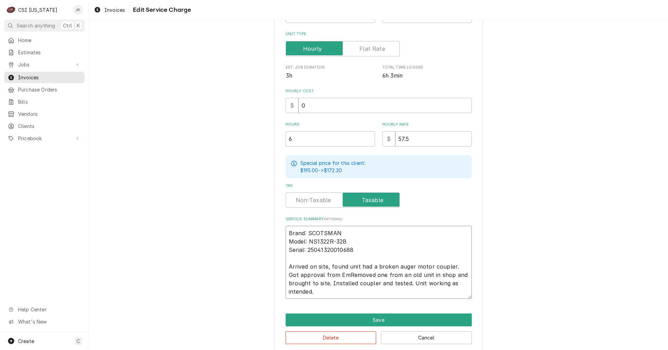
type textarea "x"
type textarea "Brand: SCOTSMAN Model: NS1322R-32B Serial: 25041320010688 Arrived on site, foun…"
type textarea "x"
type textarea "Brand: SCOTSMAN Model: NS1322R-32B Serial: 25041320010688 Arrived on site, foun…"
type textarea "x"
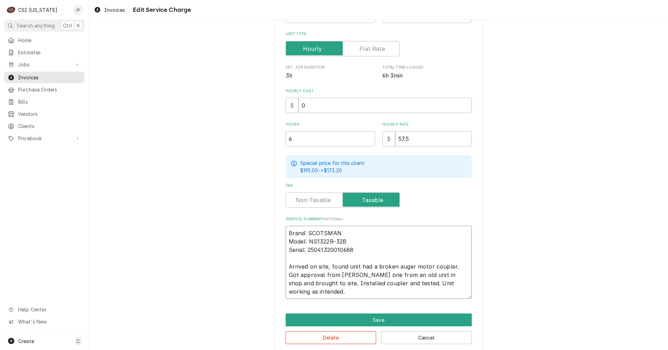
type textarea "Brand: SCOTSMAN Model: NS1322R-32B Serial: 25041320010688 Arrived on site, foun…"
type textarea "x"
type textarea "Brand: SCOTSMAN Model: NS1322R-32B Serial: 25041320010688 Arrived on site, foun…"
type textarea "x"
type textarea "Brand: SCOTSMAN Model: NS1322R-32B Serial: 25041320010688 Arrived on site, foun…"
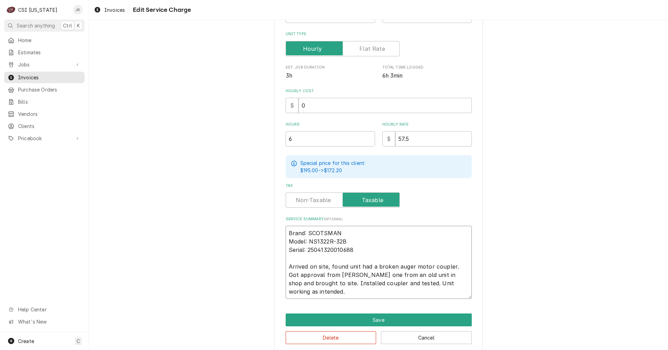
type textarea "x"
type textarea "Brand: SCOTSMAN Model: NS1322R-32B Serial: 25041320010688 Arrived on site, foun…"
type textarea "x"
type textarea "Brand: SCOTSMAN Model: NS1322R-32B Serial: 25041320010688 Arrived on site, foun…"
type textarea "x"
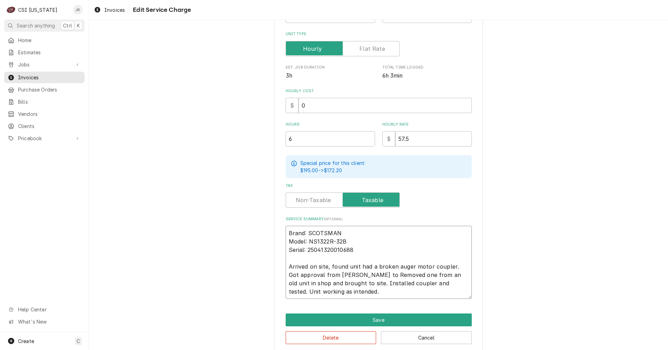
type textarea "Brand: SCOTSMAN Model: NS1322R-32B Serial: 25041320010688 Arrived on site, foun…"
type textarea "x"
type textarea "Brand: SCOTSMAN Model: NS1322R-32B Serial: 25041320010688 Arrived on site, foun…"
type textarea "x"
type textarea "Brand: SCOTSMAN Model: NS1322R-32B Serial: 25041320010688 Arrived on site, foun…"
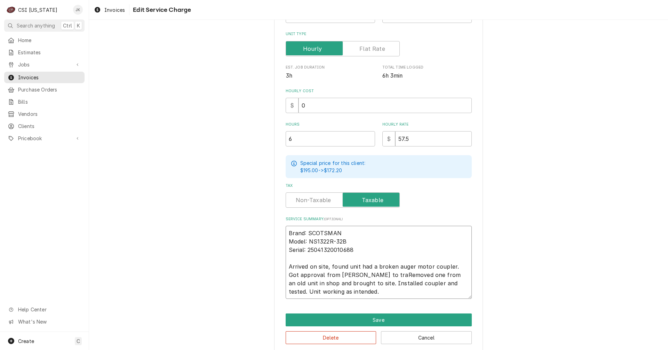
type textarea "x"
type textarea "Brand: SCOTSMAN Model: NS1322R-32B Serial: 25041320010688 Arrived on site, foun…"
type textarea "x"
type textarea "Brand: SCOTSMAN Model: NS1322R-32B Serial: 25041320010688 Arrived on site, foun…"
type textarea "x"
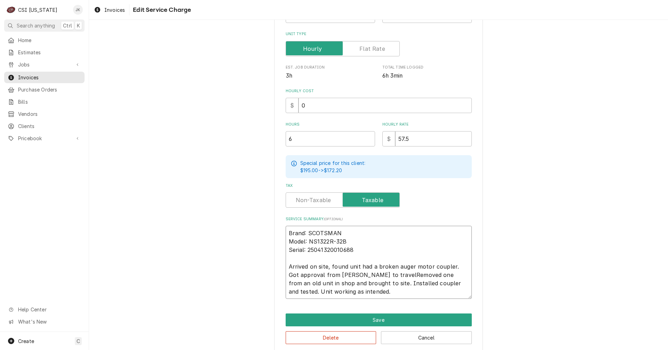
type textarea "Brand: SCOTSMAN Model: NS1322R-32B Serial: 25041320010688 Arrived on site, foun…"
type textarea "x"
type textarea "Brand: SCOTSMAN Model: NS1322R-32B Serial: 25041320010688 Arrived on site, foun…"
type textarea "x"
type textarea "Brand: SCOTSMAN Model: NS1322R-32B Serial: 25041320010688 Arrived on site, foun…"
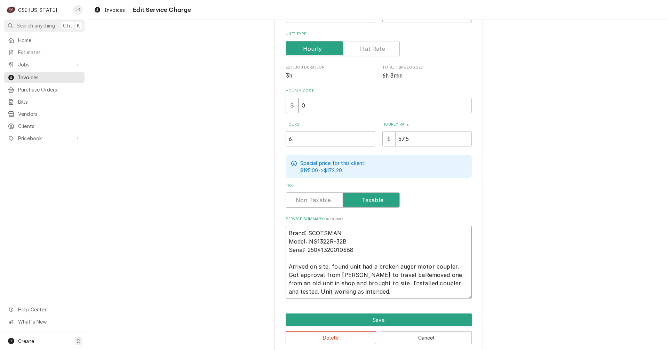
type textarea "x"
type textarea "Brand: SCOTSMAN Model: NS1322R-32B Serial: 25041320010688 Arrived on site, foun…"
type textarea "x"
type textarea "Brand: SCOTSMAN Model: NS1322R-32B Serial: 25041320010688 Arrived on site, foun…"
type textarea "x"
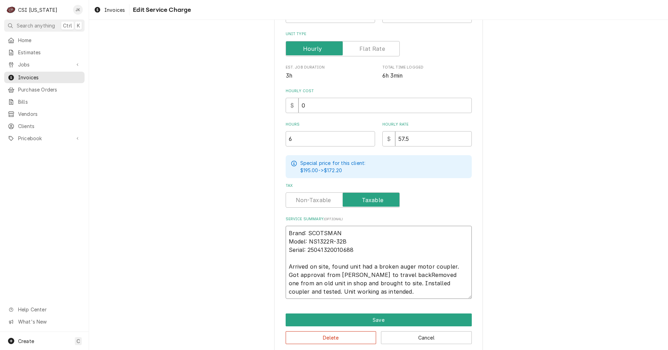
type textarea "Brand: SCOTSMAN Model: NS1322R-32B Serial: 25041320010688 Arrived on site, foun…"
type textarea "x"
type textarea "Brand: SCOTSMAN Model: NS1322R-32B Serial: 25041320010688 Arrived on site, foun…"
type textarea "x"
type textarea "Brand: SCOTSMAN Model: NS1322R-32B Serial: 25041320010688 Arrived on site, foun…"
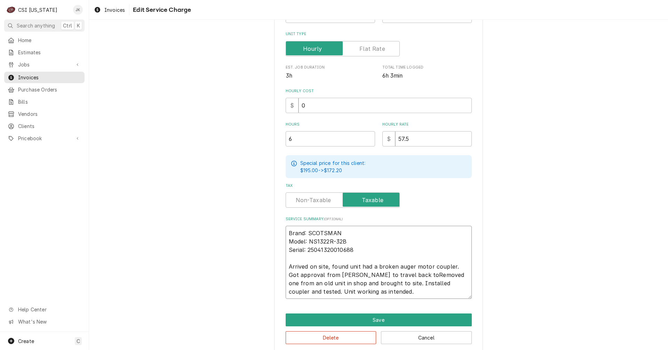
type textarea "x"
type textarea "Brand: SCOTSMAN Model: NS1322R-32B Serial: 25041320010688 Arrived on site, foun…"
type textarea "x"
type textarea "Brand: SCOTSMAN Model: NS1322R-32B Serial: 25041320010688 Arrived on site, foun…"
type textarea "x"
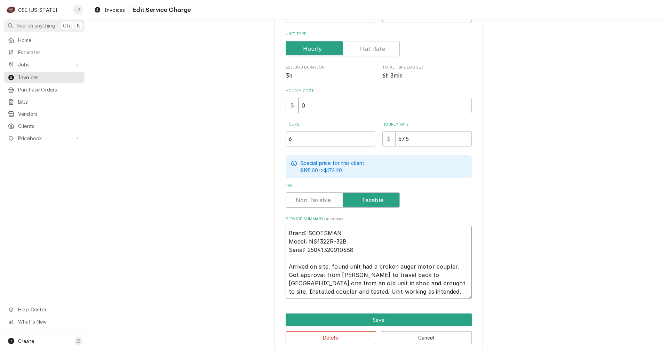
type textarea "Brand: SCOTSMAN Model: NS1322R-32B Serial: 25041320010688 Arrived on site, foun…"
type textarea "x"
type textarea "Brand: SCOTSMAN Model: NS1322R-32B Serial: 25041320010688 Arrived on site, foun…"
type textarea "x"
type textarea "Brand: SCOTSMAN Model: NS1322R-32B Serial: 25041320010688 Arrived on site, foun…"
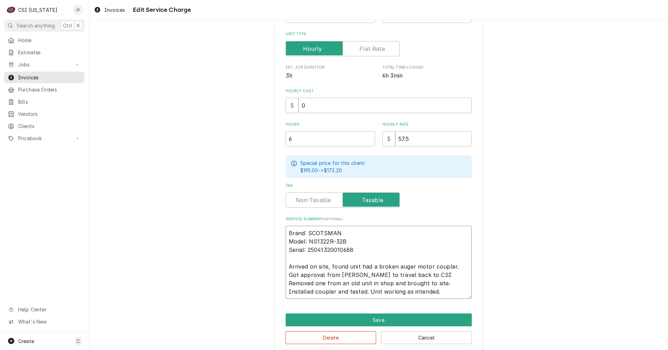
type textarea "x"
type textarea "Brand: SCOTSMAN Model: NS1322R-32B Serial: 25041320010688 Arrived on site, foun…"
type textarea "x"
type textarea "Brand: SCOTSMAN Model: NS1322R-32B Serial: 25041320010688 Arrived on site, foun…"
type textarea "x"
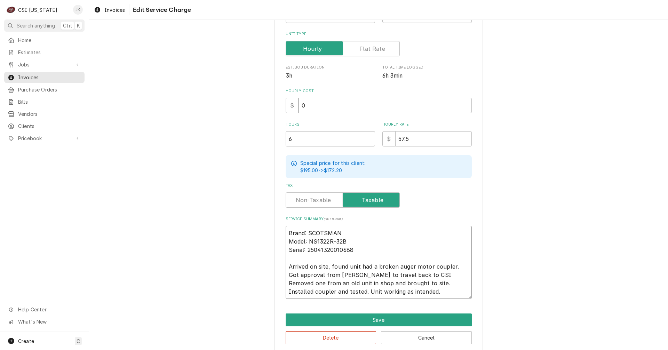
type textarea "Brand: SCOTSMAN Model: NS1322R-32B Serial: 25041320010688 Arrived on site, foun…"
type textarea "x"
type textarea "Brand: SCOTSMAN Model: NS1322R-32B Serial: 25041320010688 Arrived on site, foun…"
type textarea "x"
type textarea "Brand: SCOTSMAN Model: NS1322R-32B Serial: 25041320010688 Arrived on site, foun…"
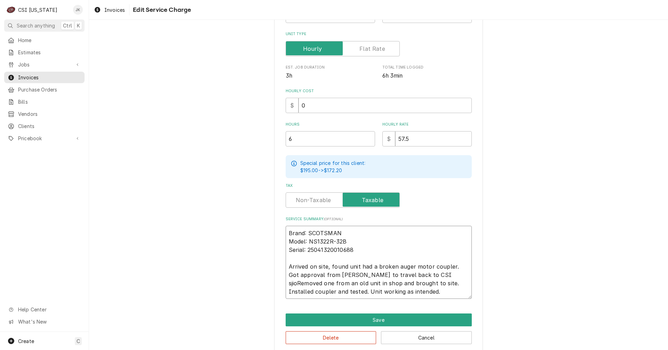
type textarea "x"
type textarea "Brand: SCOTSMAN Model: NS1322R-32B Serial: 25041320010688 Arrived on site, foun…"
type textarea "x"
type textarea "Brand: SCOTSMAN Model: NS1322R-32B Serial: 25041320010688 Arrived on site, foun…"
type textarea "x"
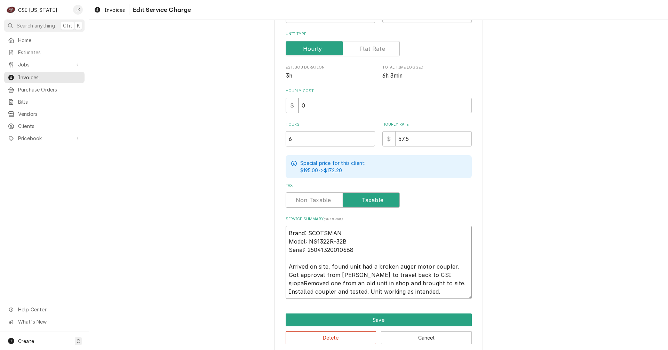
type textarea "Brand: SCOTSMAN Model: NS1322R-32B Serial: 25041320010688 Arrived on site, foun…"
type textarea "x"
type textarea "Brand: SCOTSMAN Model: NS1322R-32B Serial: 25041320010688 Arrived on site, foun…"
type textarea "x"
type textarea "Brand: SCOTSMAN Model: NS1322R-32B Serial: 25041320010688 Arrived on site, foun…"
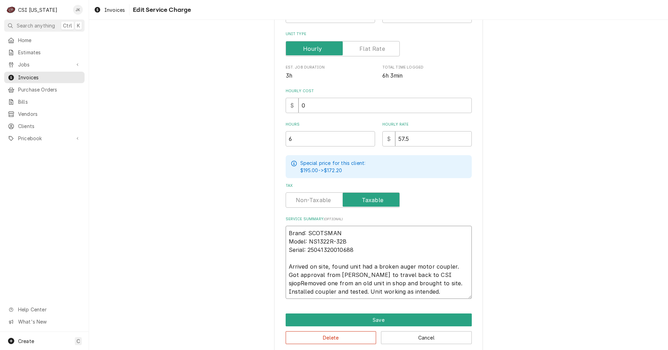
type textarea "x"
type textarea "Brand: SCOTSMAN Model: NS1322R-32B Serial: 25041320010688 Arrived on site, foun…"
type textarea "x"
type textarea "Brand: SCOTSMAN Model: NS1322R-32B Serial: 25041320010688 Arrived on site, foun…"
type textarea "x"
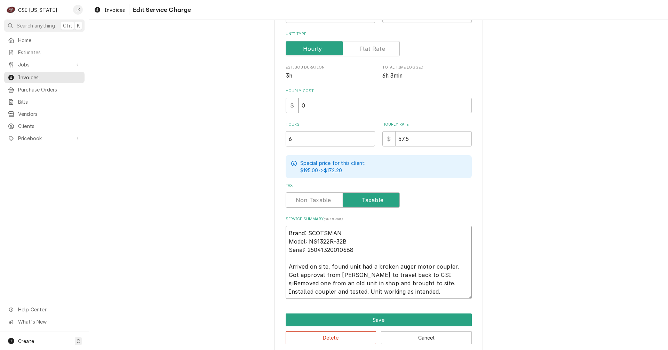
type textarea "Brand: SCOTSMAN Model: NS1322R-32B Serial: 25041320010688 Arrived on site, foun…"
type textarea "x"
type textarea "Brand: SCOTSMAN Model: NS1322R-32B Serial: 25041320010688 Arrived on site, foun…"
type textarea "x"
type textarea "Brand: SCOTSMAN Model: NS1322R-32B Serial: 25041320010688 Arrived on site, foun…"
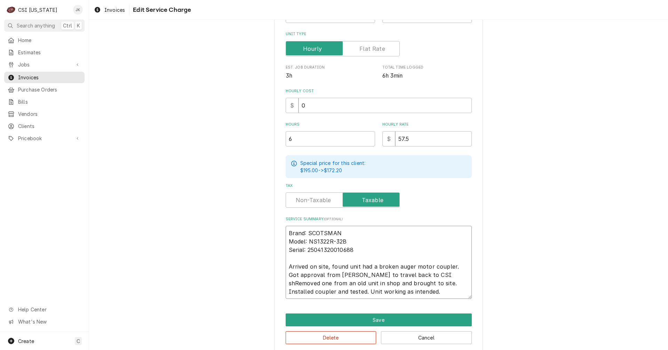
type textarea "x"
type textarea "Brand: SCOTSMAN Model: NS1322R-32B Serial: 25041320010688 Arrived on site, foun…"
type textarea "x"
type textarea "Brand: SCOTSMAN Model: NS1322R-32B Serial: 25041320010688 Arrived on site, foun…"
type textarea "x"
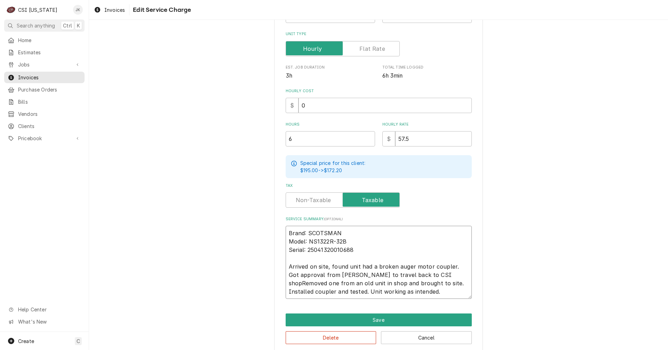
type textarea "Brand: SCOTSMAN Model: NS1322R-32B Serial: 25041320010688 Arrived on site, foun…"
type textarea "x"
type textarea "Brand: SCOTSMAN Model: NS1322R-32B Serial: 25041320010688 Arrived on site, foun…"
type textarea "x"
type textarea "Brand: SCOTSMAN Model: NS1322R-32B Serial: 25041320010688 Arrived on site, foun…"
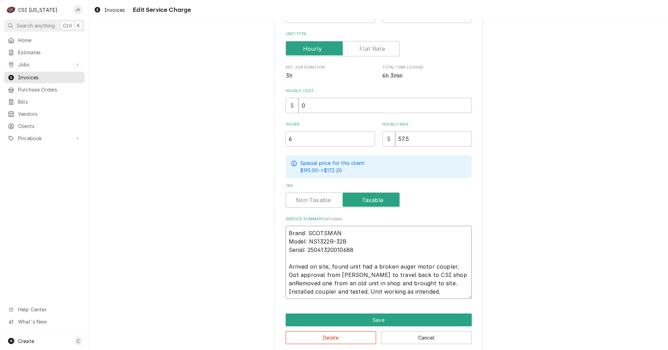
type textarea "x"
type textarea "Brand: SCOTSMAN Model: NS1322R-32B Serial: 25041320010688 Arrived on site, foun…"
type textarea "x"
type textarea "Brand: SCOTSMAN Model: NS1322R-32B Serial: 25041320010688 Arrived on site, foun…"
type textarea "x"
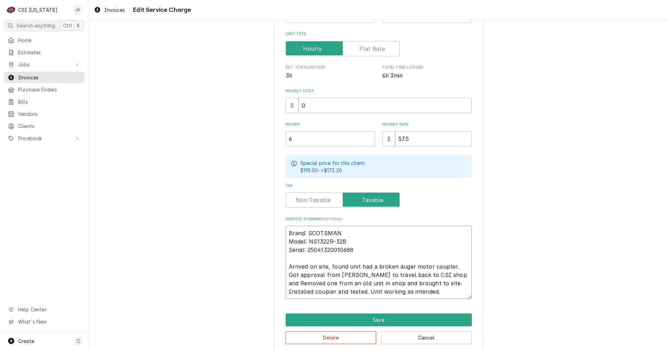
type textarea "Brand: SCOTSMAN Model: NS1322R-32B Serial: 25041320010688 Arrived on site, foun…"
type textarea "x"
type textarea "Brand: SCOTSMAN Model: NS1322R-32B Serial: 25041320010688 Arrived on site, foun…"
type textarea "x"
type textarea "Brand: SCOTSMAN Model: NS1322R-32B Serial: 25041320010688 Arrived on site, foun…"
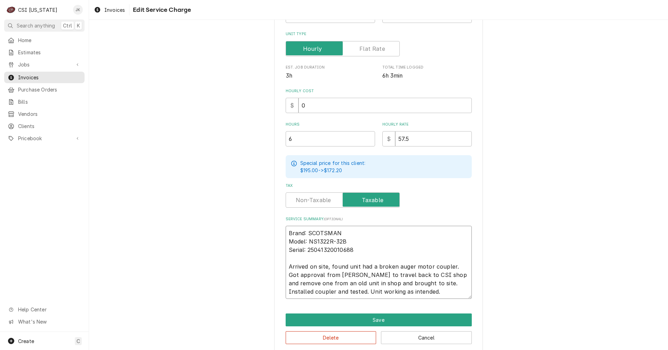
type textarea "x"
type textarea "Brand: SCOTSMAN Model: NS1322R-32B Serial: 25041320010688 Arrived on site, foun…"
type textarea "x"
type textarea "Brand: SCOTSMAN Model: NS1322R-32B Serial: 25041320010688 Arrived on site, foun…"
type textarea "x"
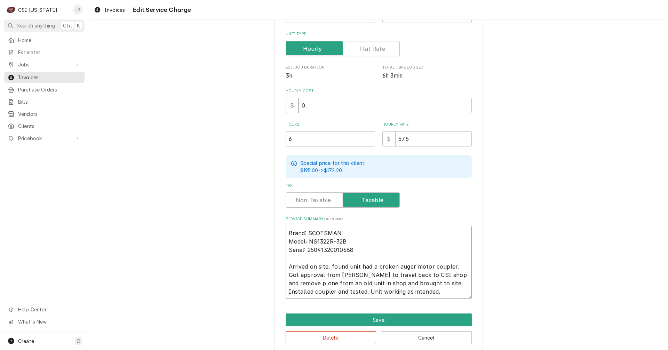
type textarea "Brand: SCOTSMAN Model: NS1322R-32B Serial: 25041320010688 Arrived on site, foun…"
type textarea "x"
type textarea "Brand: SCOTSMAN Model: NS1322R-32B Serial: 25041320010688 Arrived on site, foun…"
type textarea "x"
type textarea "Brand: SCOTSMAN Model: NS1322R-32B Serial: 25041320010688 Arrived on site, foun…"
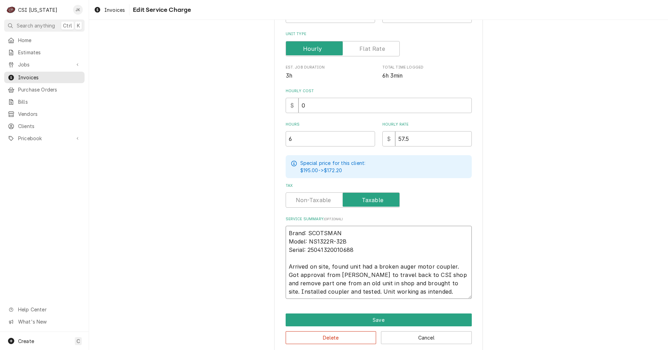
type textarea "x"
type textarea "Brand: SCOTSMAN Model: NS1322R-32B Serial: 25041320010688 Arrived on site, foun…"
type textarea "x"
type textarea "Brand: SCOTSMAN Model: NS1322R-32B Serial: 25041320010688 Arrived on site, foun…"
type textarea "x"
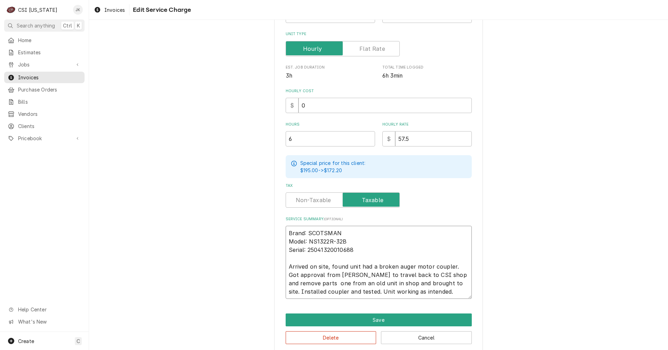
type textarea "Brand: SCOTSMAN Model: NS1322R-32B Serial: 25041320010688 Arrived on site, foun…"
type textarea "x"
type textarea "Brand: SCOTSMAN Model: NS1322R-32B Serial: 25041320010688 Arrived on site, foun…"
type textarea "x"
type textarea "Brand: SCOTSMAN Model: NS1322R-32B Serial: 25041320010688 Arrived on site, foun…"
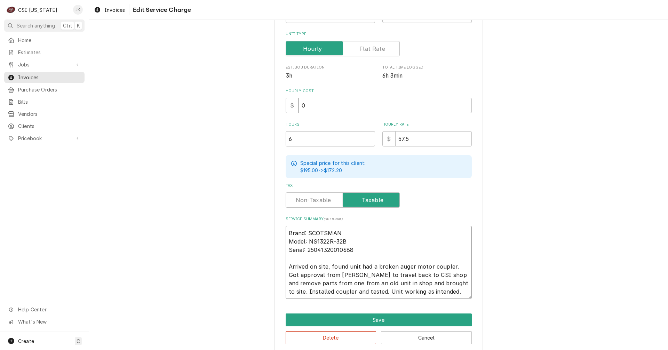
type textarea "x"
type textarea "Brand: SCOTSMAN Model: NS1322R-32B Serial: 25041320010688 Arrived on site, foun…"
type textarea "x"
type textarea "Brand: SCOTSMAN Model: NS1322R-32B Serial: 25041320010688 Arrived on site, foun…"
type textarea "x"
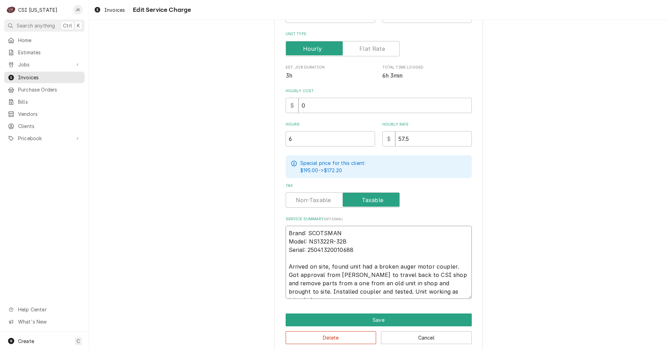
type textarea "Brand: SCOTSMAN Model: NS1322R-32B Serial: 25041320010688 Arrived on site, foun…"
type textarea "x"
type textarea "Brand: SCOTSMAN Model: NS1322R-32B Serial: 25041320010688 Arrived on site, foun…"
type textarea "x"
type textarea "Brand: SCOTSMAN Model: NS1322R-32B Serial: 25041320010688 Arrived on site, foun…"
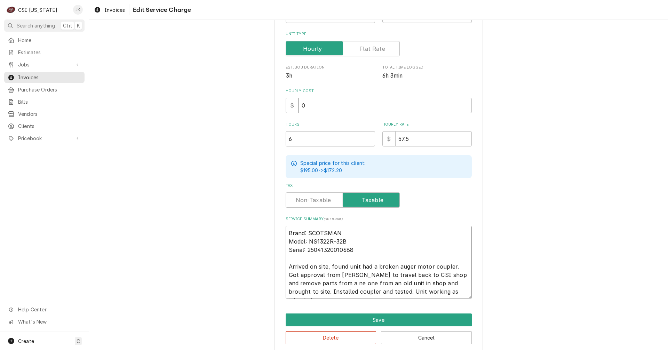
type textarea "x"
type textarea "Brand: SCOTSMAN Model: NS1322R-32B Serial: 25041320010688 Arrived on site, foun…"
type textarea "x"
type textarea "Brand: SCOTSMAN Model: NS1322R-32B Serial: 25041320010688 Arrived on site, foun…"
type textarea "x"
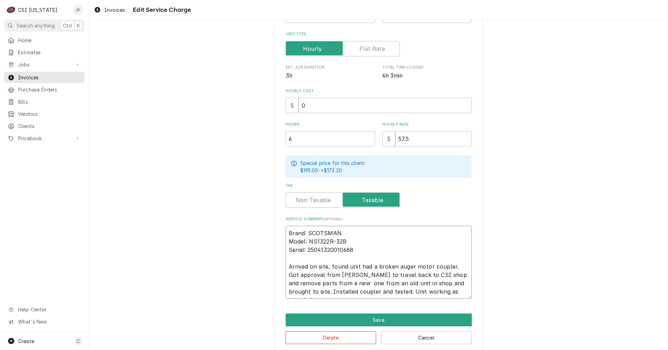
type textarea "Brand: SCOTSMAN Model: NS1322R-32B Serial: 25041320010688 Arrived on site, foun…"
type textarea "x"
type textarea "Brand: SCOTSMAN Model: NS1322R-32B Serial: 25041320010688 Arrived on site, foun…"
type textarea "x"
type textarea "Brand: SCOTSMAN Model: NS1322R-32B Serial: 25041320010688 Arrived on site, foun…"
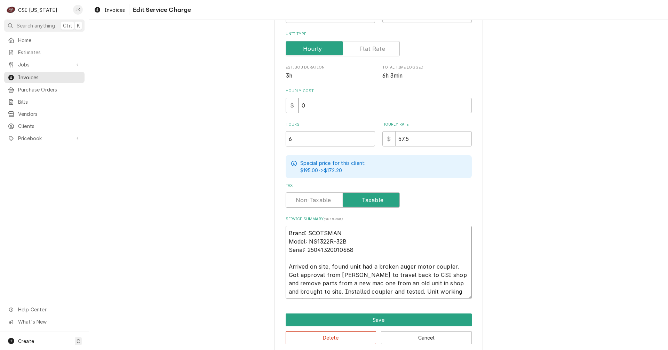
type textarea "x"
type textarea "Brand: SCOTSMAN Model: NS1322R-32B Serial: 25041320010688 Arrived on site, foun…"
type textarea "x"
type textarea "Brand: SCOTSMAN Model: NS1322R-32B Serial: 25041320010688 Arrived on site, foun…"
type textarea "x"
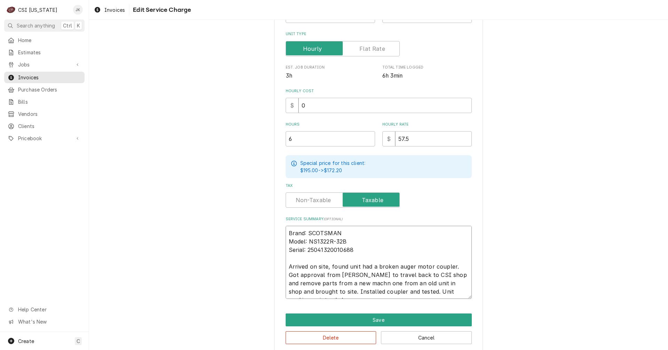
type textarea "Brand: SCOTSMAN Model: NS1322R-32B Serial: 25041320010688 Arrived on site, foun…"
type textarea "x"
type textarea "Brand: SCOTSMAN Model: NS1322R-32B Serial: 25041320010688 Arrived on site, foun…"
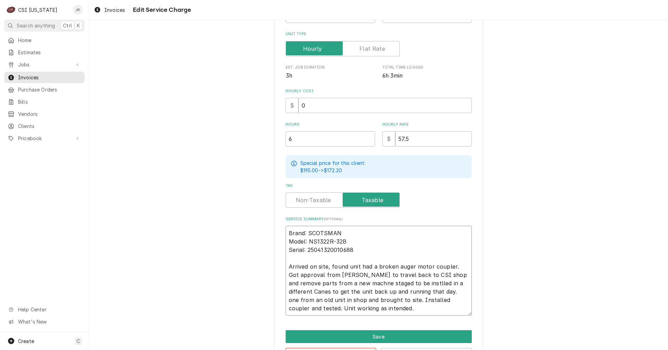
click at [400, 292] on textarea "Brand: SCOTSMAN Model: NS1322R-32B Serial: 25041320010688 Arrived on site, foun…" at bounding box center [379, 271] width 186 height 90
drag, startPoint x: 400, startPoint y: 292, endPoint x: 354, endPoint y: 301, distance: 47.5
click at [354, 301] on textarea "Brand: SCOTSMAN Model: NS1322R-32B Serial: 25041320010688 Arrived on site, foun…" at bounding box center [379, 271] width 186 height 90
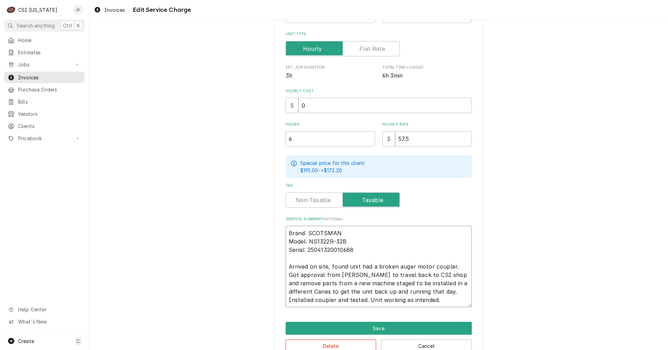
click at [377, 299] on textarea "Brand: SCOTSMAN Model: NS1322R-32B Serial: 25041320010688 Arrived on site, foun…" at bounding box center [379, 266] width 186 height 81
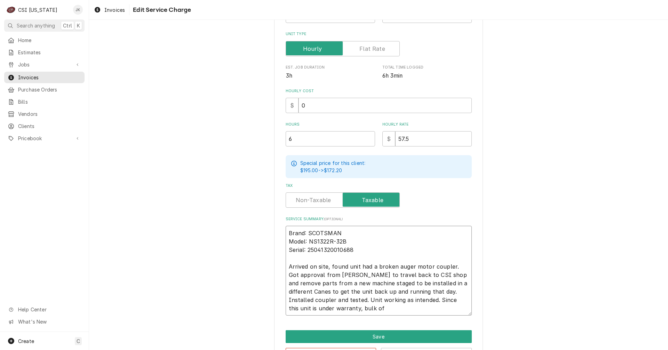
click at [464, 301] on textarea "Brand: SCOTSMAN Model: NS1322R-32B Serial: 25041320010688 Arrived on site, foun…" at bounding box center [379, 271] width 186 height 90
click at [321, 310] on textarea "Brand: SCOTSMAN Model: NS1322R-32B Serial: 25041320010688 Arrived on site, foun…" at bounding box center [379, 271] width 186 height 90
click at [414, 308] on textarea "Brand: SCOTSMAN Model: NS1322R-32B Serial: 25041320010688 Arrived on site, foun…" at bounding box center [379, 271] width 186 height 90
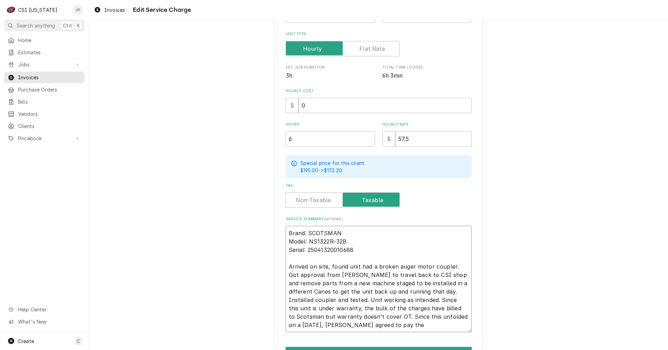
click at [324, 325] on textarea "Brand: SCOTSMAN Model: NS1322R-32B Serial: 25041320010688 Arrived on site, foun…" at bounding box center [379, 279] width 186 height 107
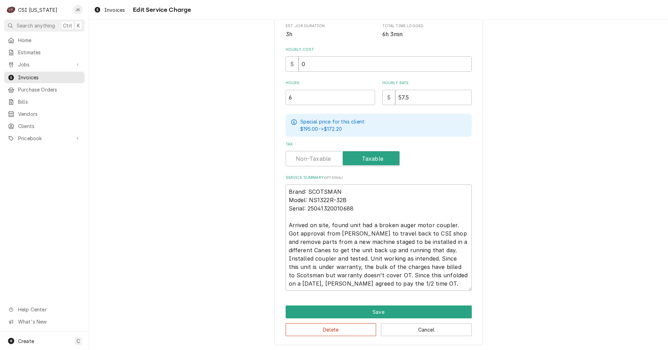
scroll to position [178, 0]
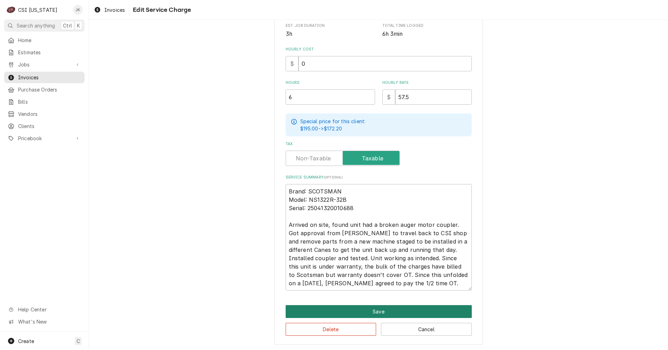
click at [367, 309] on button "Save" at bounding box center [379, 311] width 186 height 13
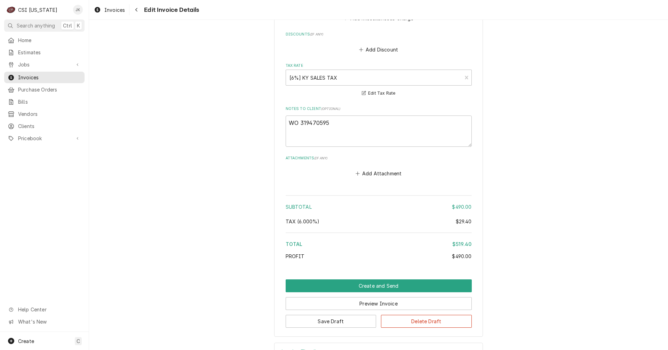
scroll to position [1132, 0]
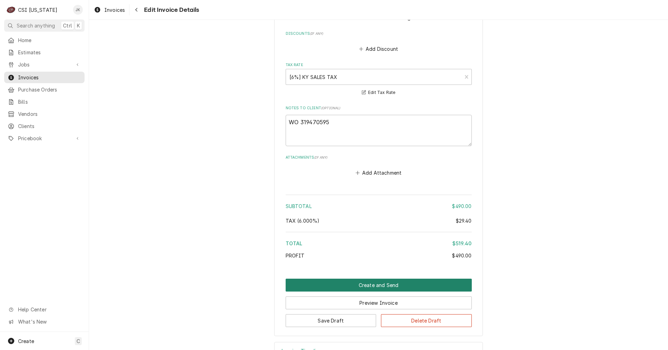
click at [374, 279] on button "Create and Send" at bounding box center [379, 285] width 186 height 13
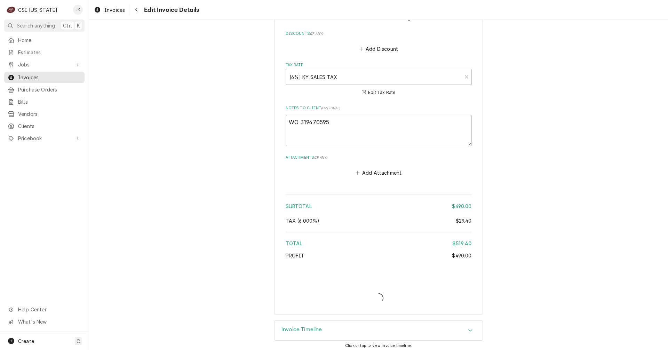
scroll to position [1110, 0]
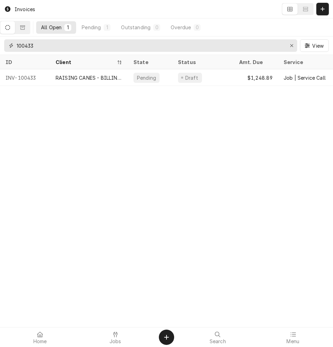
drag, startPoint x: 26, startPoint y: 46, endPoint x: 65, endPoint y: 46, distance: 39.0
click at [65, 46] on input "100433" at bounding box center [151, 45] width 268 height 13
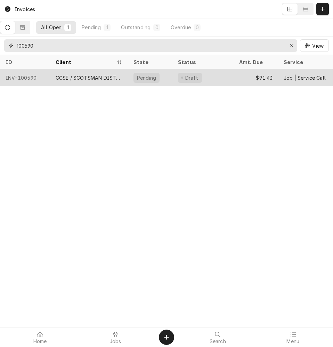
type input "100590"
click at [84, 76] on div "CCSE / SCOTSMAN DISTRIBUTOR" at bounding box center [89, 77] width 67 height 7
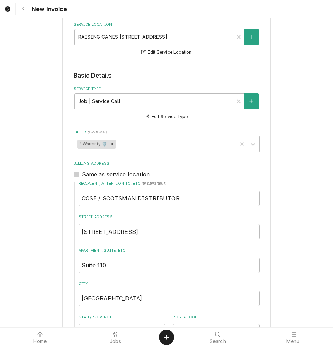
scroll to position [139, 0]
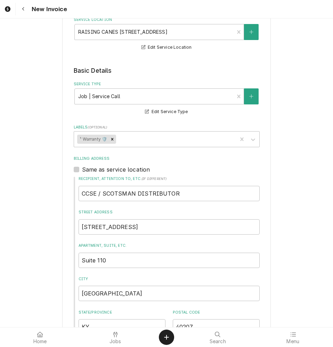
type textarea "x"
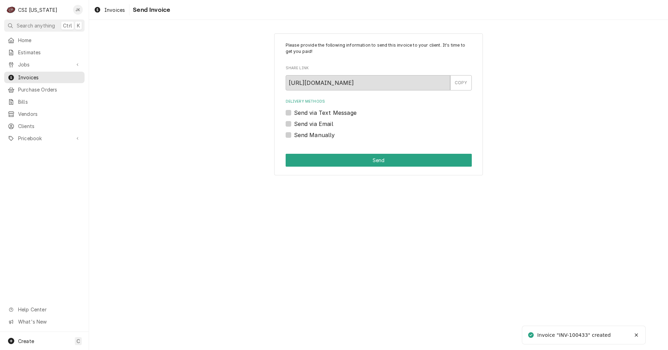
click at [324, 122] on label "Send via Email" at bounding box center [313, 124] width 39 height 8
click at [324, 122] on input "Send via Email" at bounding box center [387, 127] width 186 height 15
checkbox input "true"
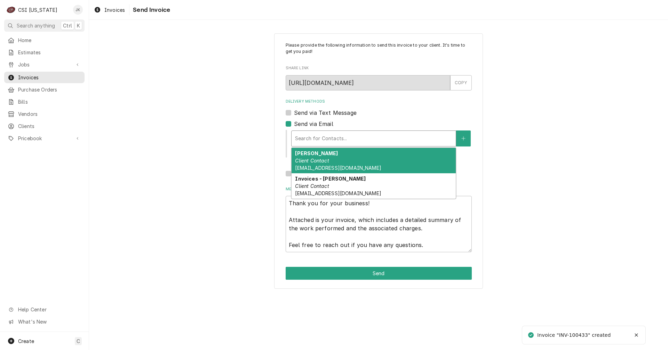
click at [346, 141] on div "Delivery Methods" at bounding box center [373, 138] width 157 height 13
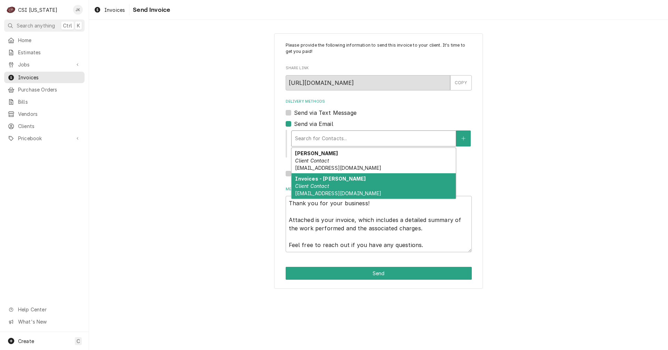
click at [340, 183] on div "Invoices - Kelsey Client Contact kelsey.hetlage@csi1.com" at bounding box center [374, 185] width 164 height 25
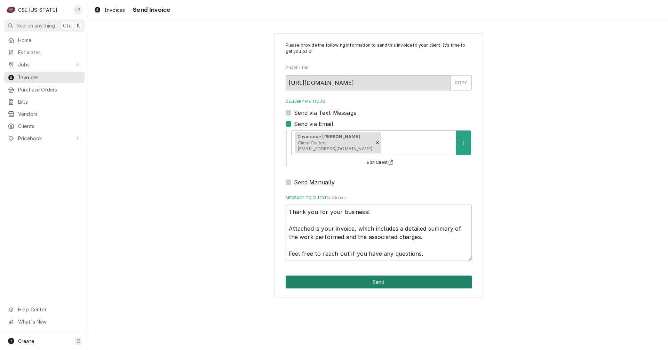
click at [382, 283] on button "Send" at bounding box center [379, 282] width 186 height 13
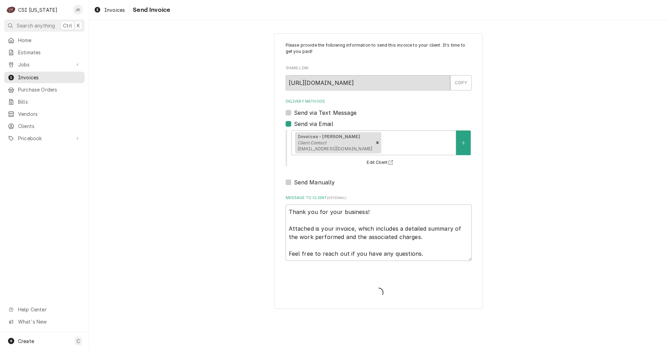
type textarea "x"
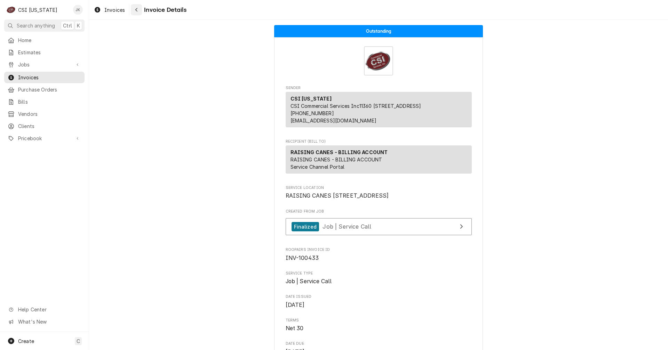
click at [136, 8] on icon "Navigate back" at bounding box center [136, 9] width 3 height 5
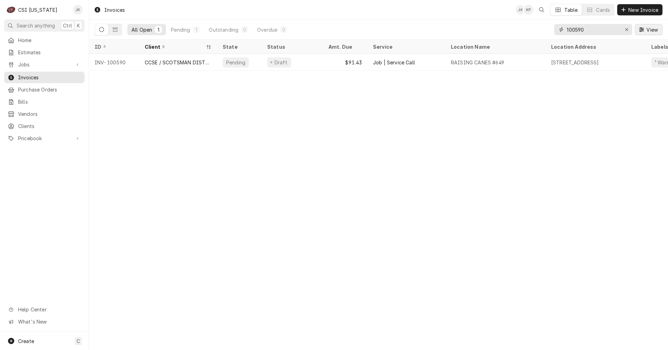
drag, startPoint x: 576, startPoint y: 31, endPoint x: 636, endPoint y: 32, distance: 60.2
click at [636, 32] on div "100590 View" at bounding box center [609, 29] width 108 height 19
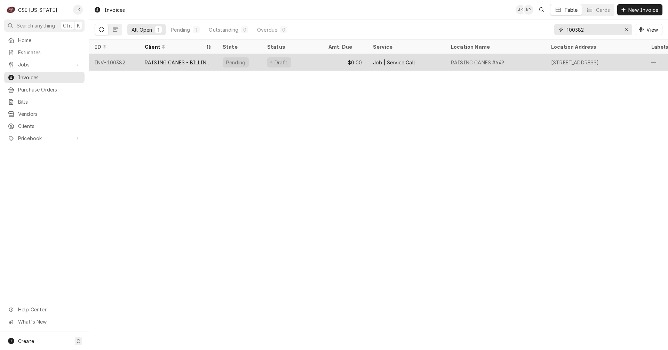
type input "100382"
click at [188, 61] on div "RAISING CANES - BILLING ACCOUNT" at bounding box center [178, 62] width 67 height 7
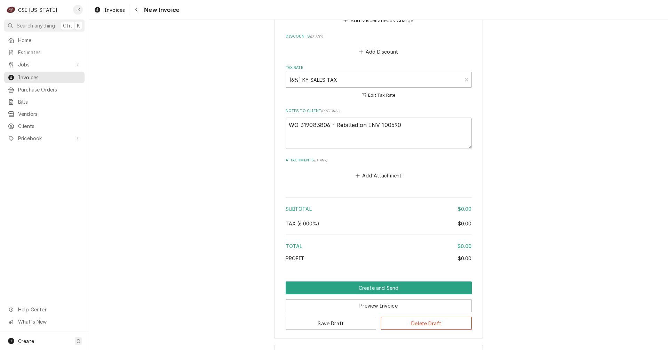
scroll to position [1079, 0]
click at [430, 281] on button "Create and Send" at bounding box center [379, 287] width 186 height 13
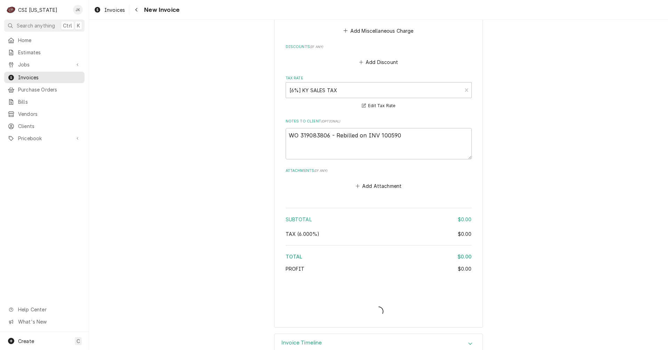
type textarea "x"
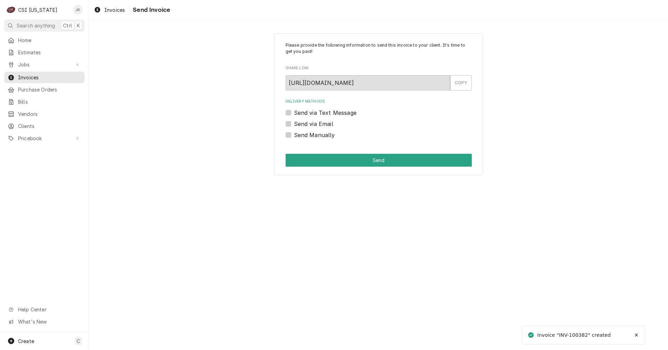
click at [328, 135] on label "Send Manually" at bounding box center [314, 135] width 41 height 8
click at [328, 135] on input "Send Manually" at bounding box center [387, 138] width 186 height 15
checkbox input "true"
click at [344, 167] on div "Please provide the following information to send this invoice to your client. I…" at bounding box center [378, 104] width 209 height 142
click at [344, 156] on button "Send" at bounding box center [379, 160] width 186 height 13
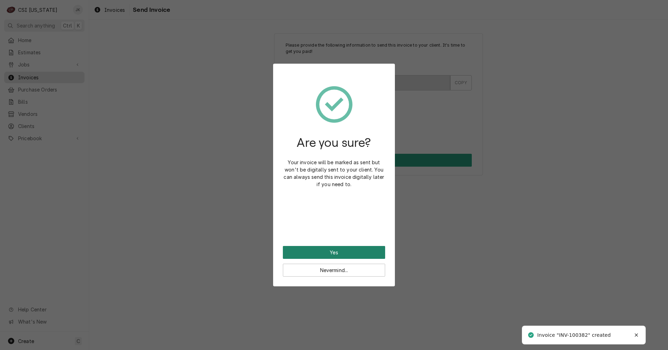
click at [351, 250] on button "Yes" at bounding box center [334, 252] width 102 height 13
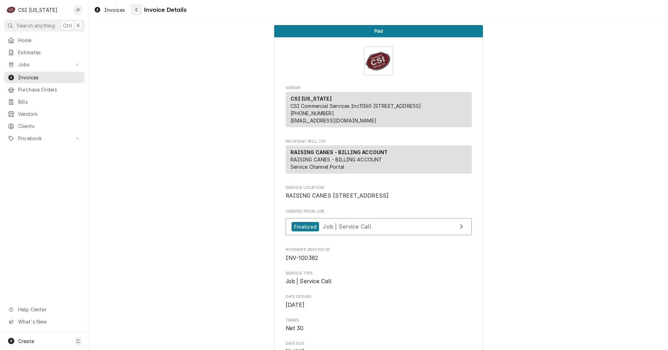
click at [138, 10] on div "Navigate back" at bounding box center [136, 9] width 7 height 7
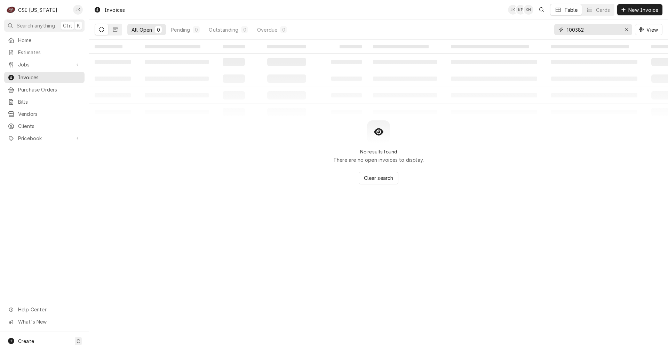
drag, startPoint x: 575, startPoint y: 30, endPoint x: 594, endPoint y: 31, distance: 19.2
click at [594, 30] on input "100382" at bounding box center [593, 29] width 52 height 11
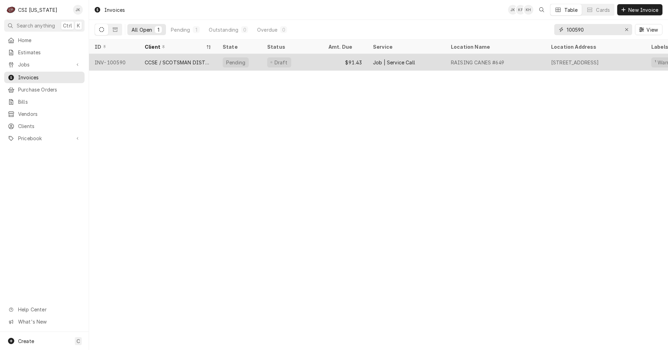
type input "100590"
click at [316, 62] on div "Draft" at bounding box center [292, 62] width 61 height 17
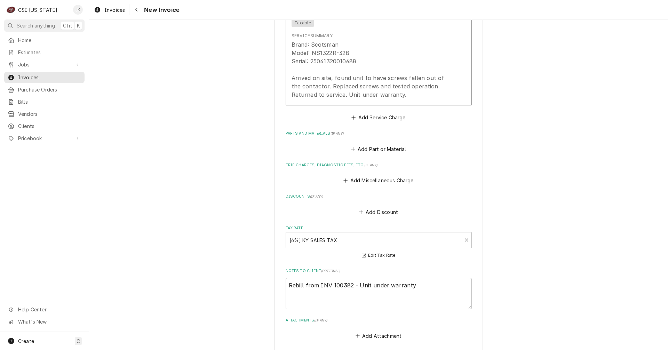
scroll to position [876, 0]
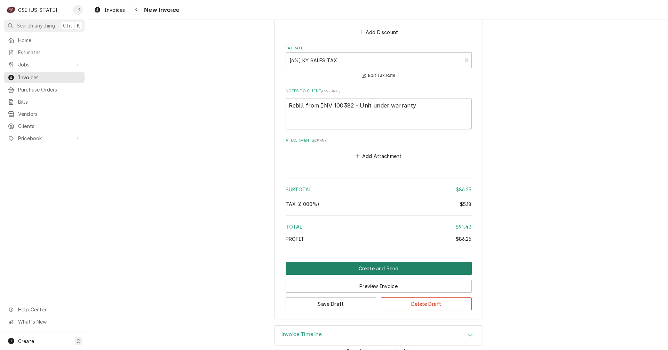
click at [371, 262] on button "Create and Send" at bounding box center [379, 268] width 186 height 13
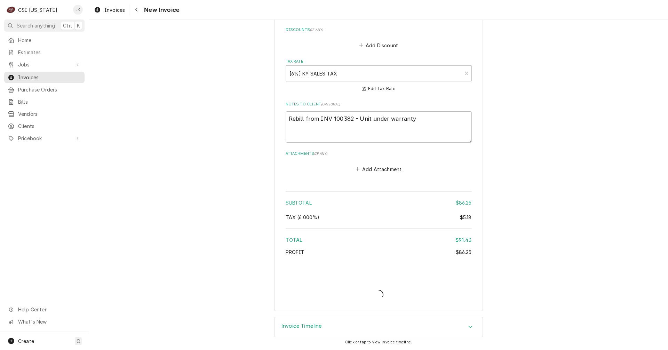
scroll to position [855, 0]
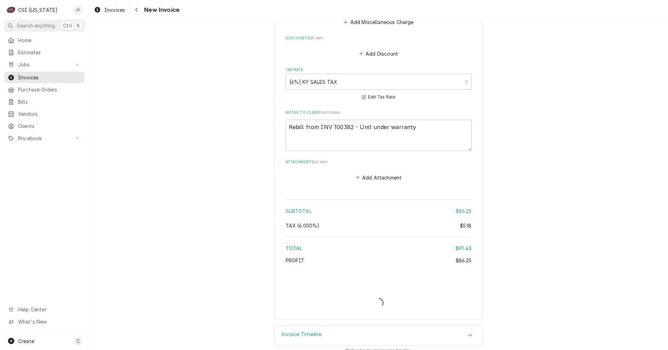
type textarea "x"
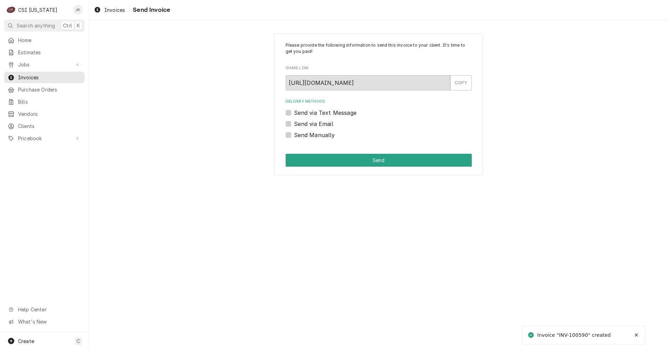
click at [294, 124] on label "Send via Email" at bounding box center [313, 124] width 39 height 8
click at [294, 124] on input "Send via Email" at bounding box center [387, 127] width 186 height 15
checkbox input "true"
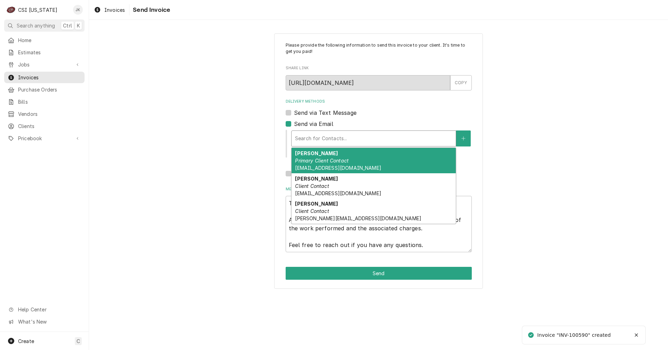
click at [327, 138] on div "Delivery Methods" at bounding box center [373, 138] width 157 height 13
click at [351, 163] on div "[PERSON_NAME] Primary Client Contact [EMAIL_ADDRESS][DOMAIN_NAME]" at bounding box center [374, 160] width 164 height 25
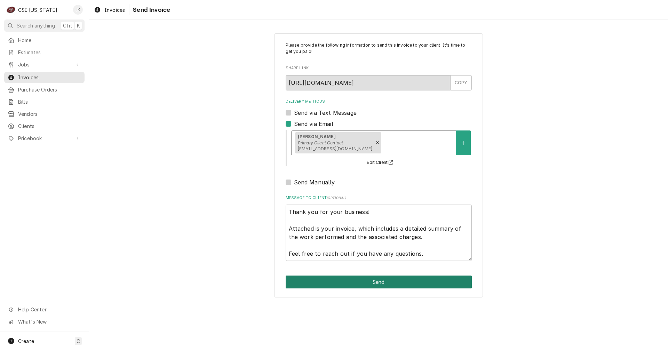
click at [374, 281] on button "Send" at bounding box center [379, 282] width 186 height 13
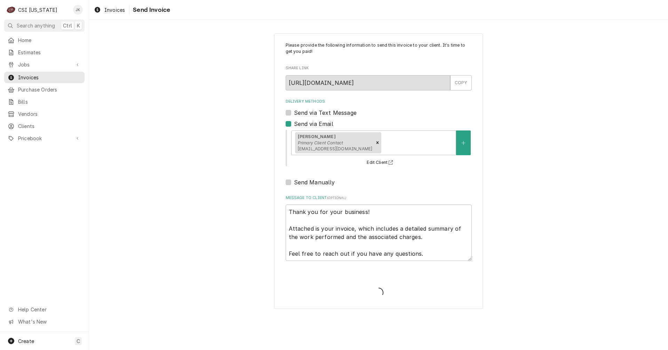
type textarea "x"
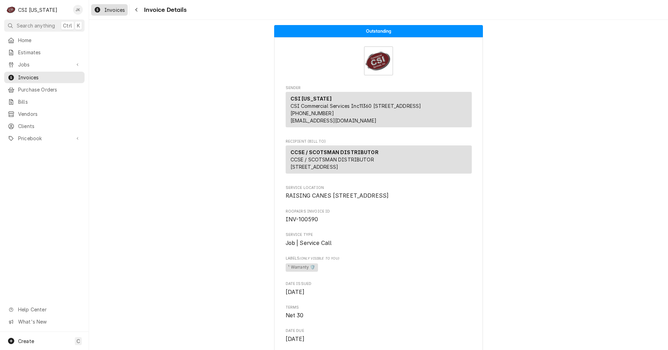
click at [115, 9] on span "Invoices" at bounding box center [114, 9] width 21 height 7
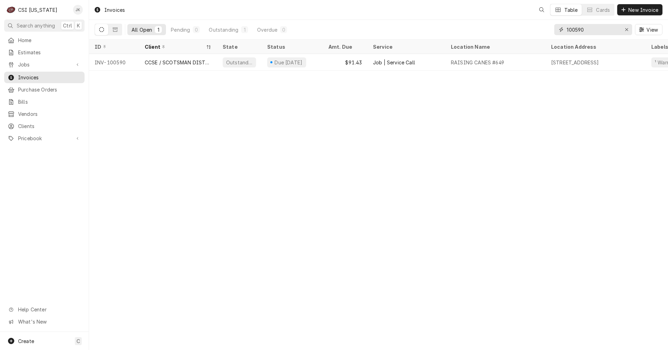
drag, startPoint x: 581, startPoint y: 31, endPoint x: 588, endPoint y: 30, distance: 6.8
click at [588, 30] on input "100590" at bounding box center [593, 29] width 52 height 11
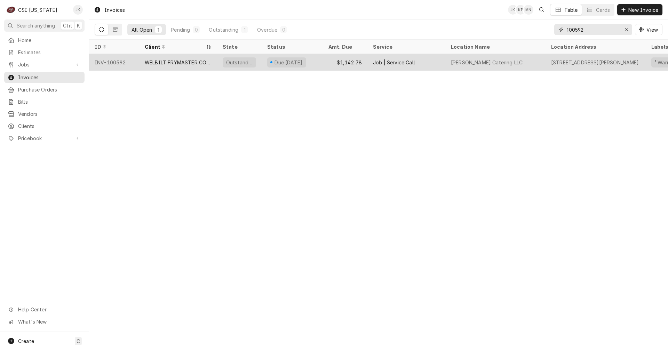
type input "100592"
click at [183, 62] on div "WELBILT FRYMASTER CORPORATION" at bounding box center [178, 62] width 67 height 7
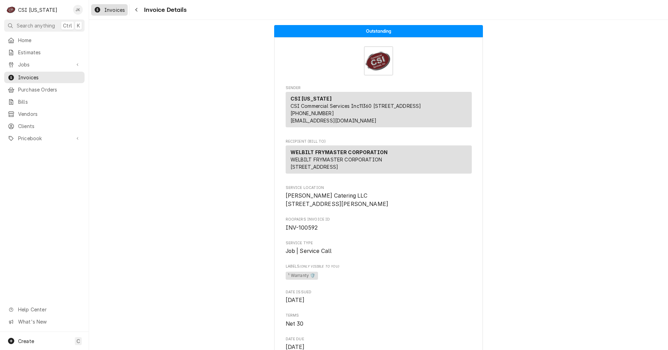
click at [114, 10] on span "Invoices" at bounding box center [114, 9] width 21 height 7
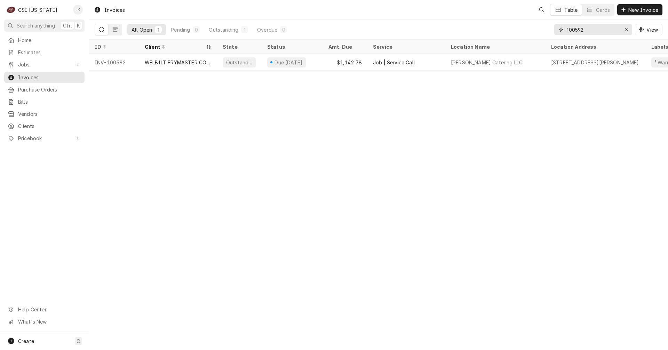
drag, startPoint x: 579, startPoint y: 29, endPoint x: 600, endPoint y: 31, distance: 21.6
click at [599, 30] on input "100592" at bounding box center [593, 29] width 52 height 11
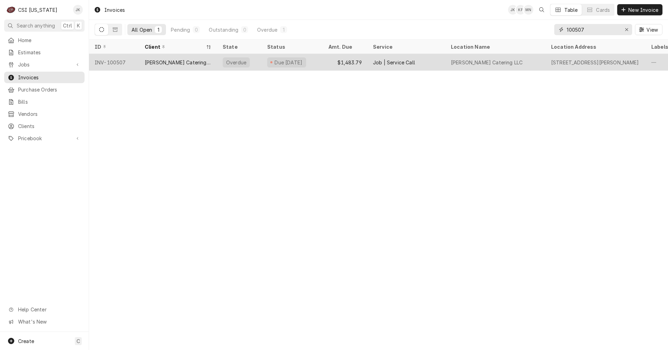
type input "100507"
click at [174, 62] on div "[PERSON_NAME] Catering LLC" at bounding box center [178, 62] width 67 height 7
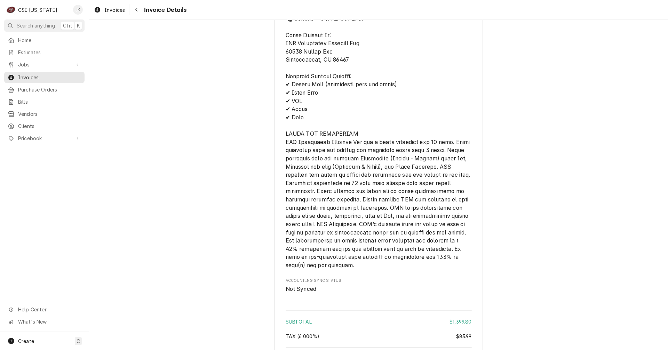
scroll to position [1392, 0]
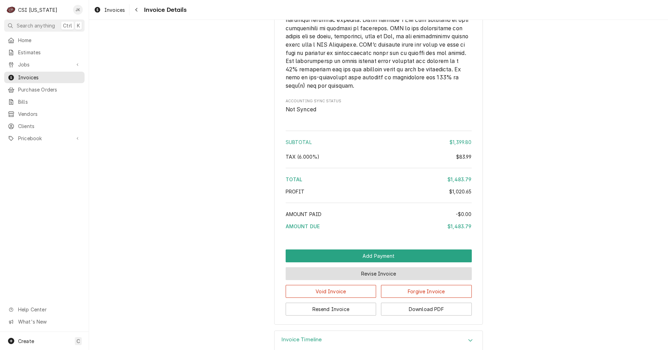
click at [365, 280] on button "Revise Invoice" at bounding box center [379, 273] width 186 height 13
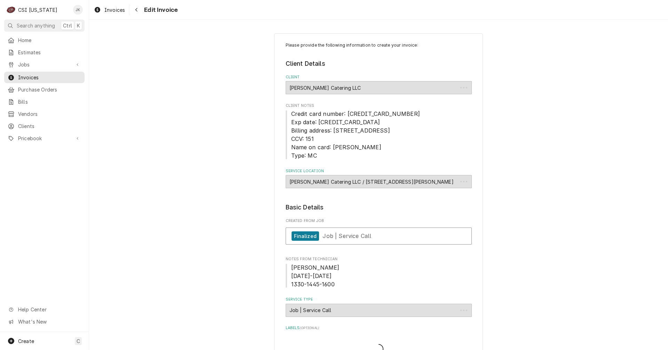
type textarea "x"
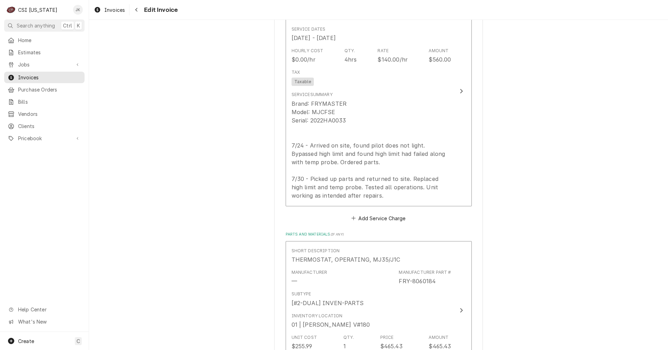
scroll to position [469, 0]
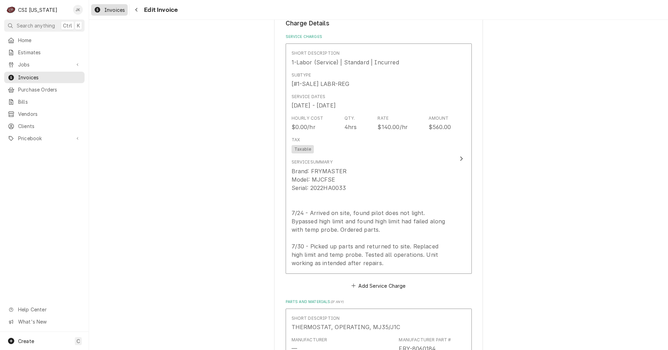
click at [118, 11] on span "Invoices" at bounding box center [114, 9] width 21 height 7
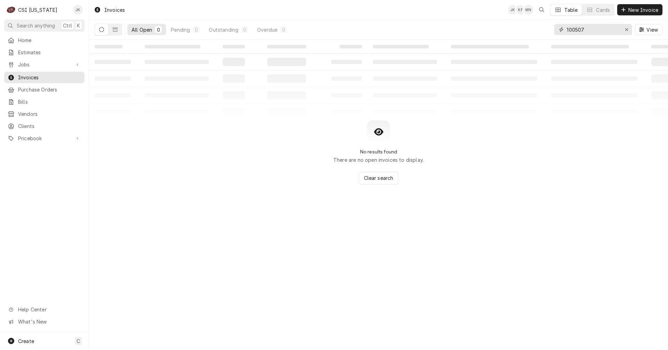
drag, startPoint x: 578, startPoint y: 31, endPoint x: 604, endPoint y: 30, distance: 25.8
click at [604, 30] on input "100507" at bounding box center [593, 29] width 52 height 11
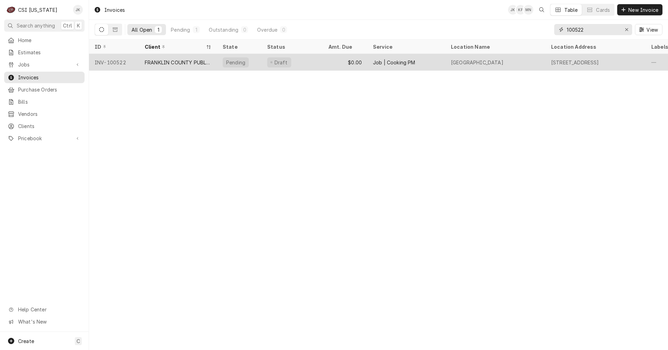
type input "100522"
click at [179, 60] on div "FRANKLIN COUNTY PUBLIC SCHOOLS" at bounding box center [178, 62] width 67 height 7
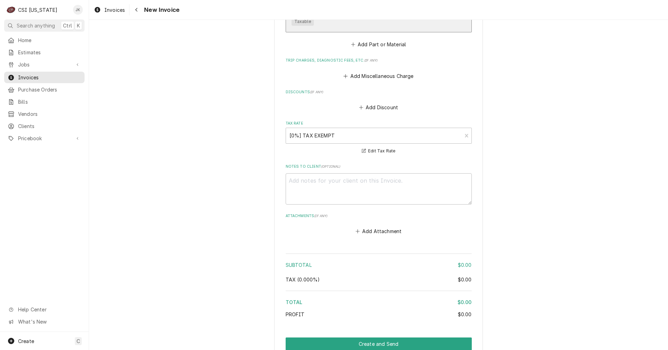
scroll to position [1128, 0]
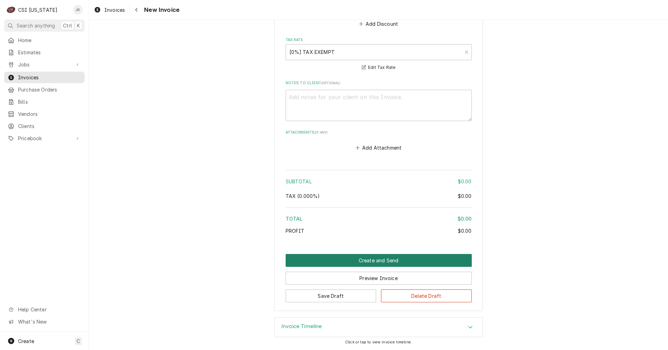
click at [359, 262] on button "Create and Send" at bounding box center [379, 260] width 186 height 13
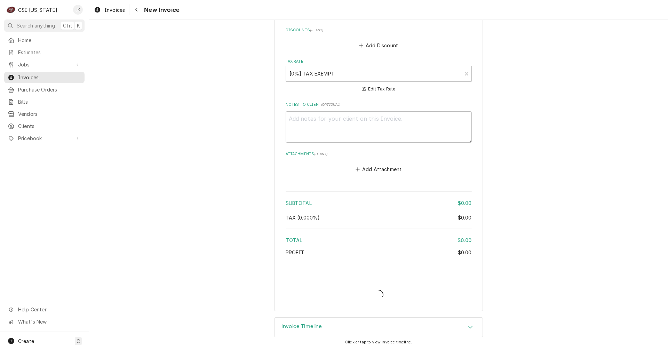
type textarea "x"
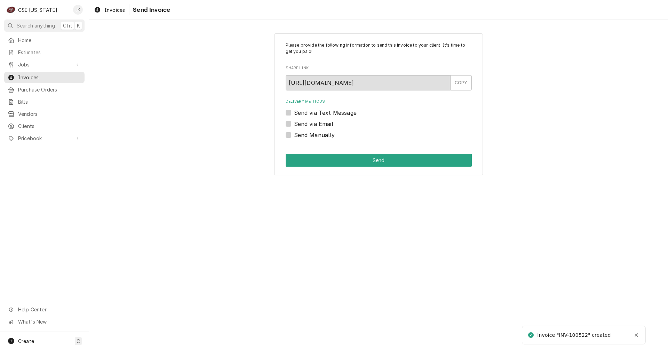
click at [297, 134] on label "Send Manually" at bounding box center [314, 135] width 41 height 8
click at [297, 134] on input "Send Manually" at bounding box center [387, 138] width 186 height 15
checkbox input "true"
click at [321, 156] on button "Send" at bounding box center [379, 160] width 186 height 13
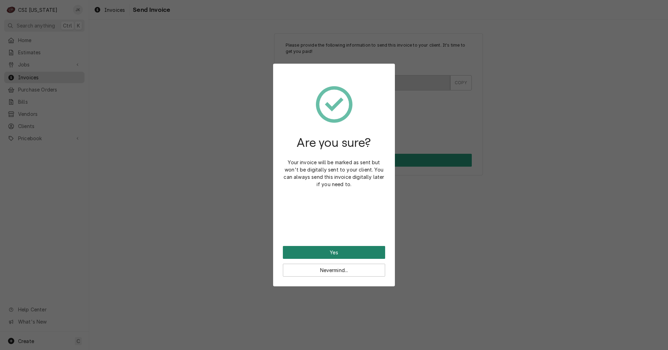
click at [334, 249] on button "Yes" at bounding box center [334, 252] width 102 height 13
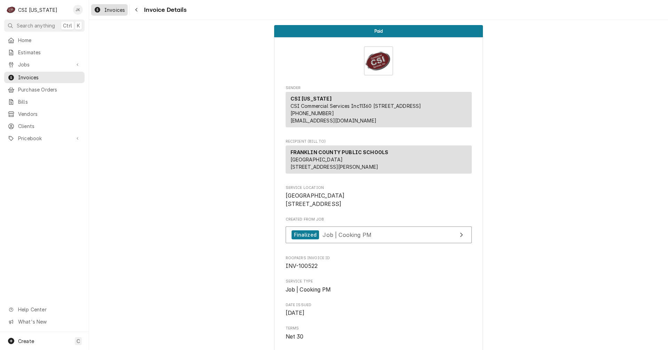
click at [114, 11] on span "Invoices" at bounding box center [114, 9] width 21 height 7
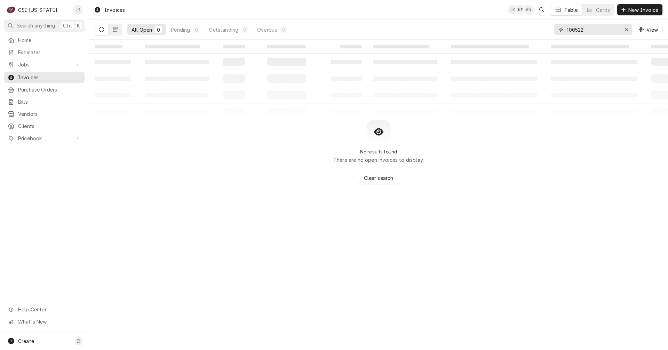
click at [585, 31] on input "100522" at bounding box center [593, 29] width 52 height 11
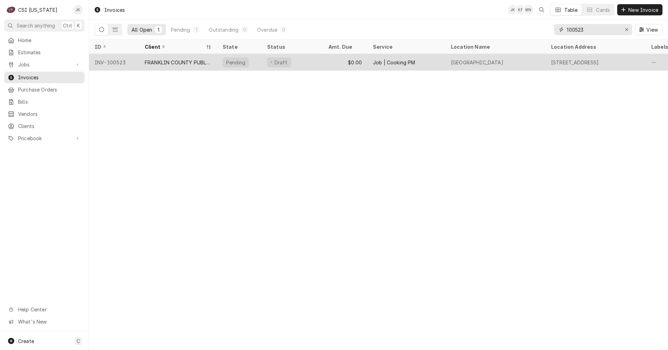
type input "100523"
click at [329, 65] on div "$0.00" at bounding box center [345, 62] width 45 height 17
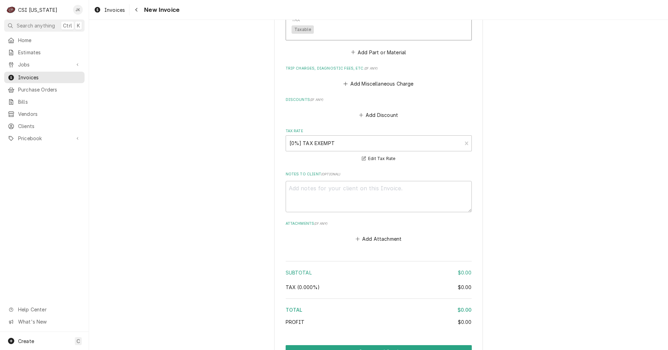
scroll to position [1258, 0]
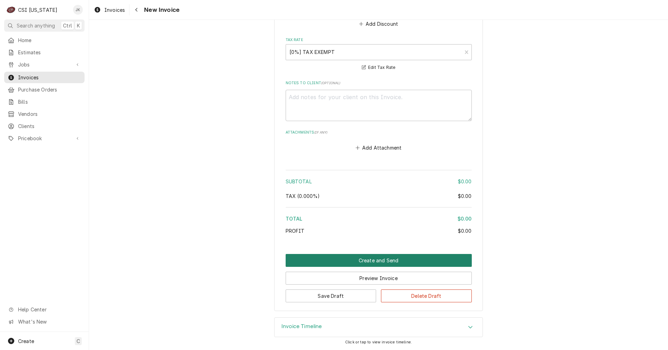
click at [364, 262] on button "Create and Send" at bounding box center [379, 260] width 186 height 13
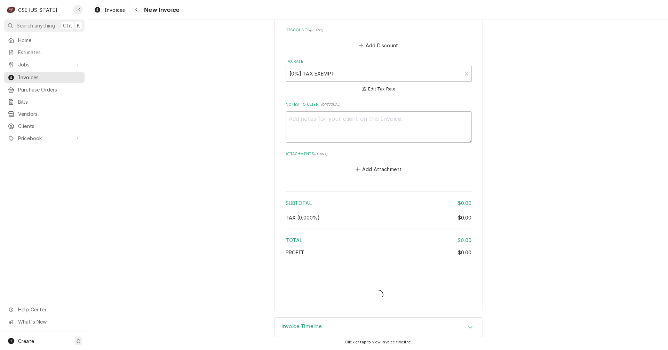
scroll to position [1236, 0]
type textarea "x"
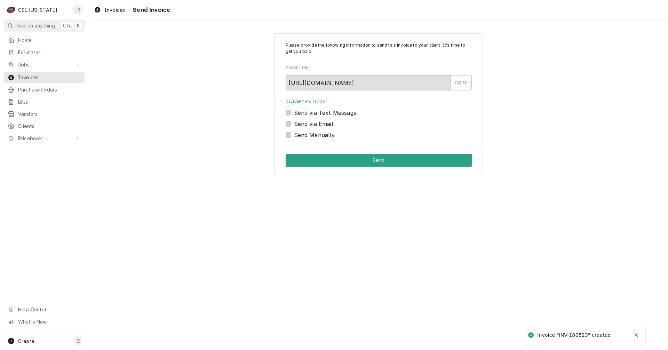
click at [315, 134] on label "Send Manually" at bounding box center [314, 135] width 41 height 8
click at [315, 134] on input "Send Manually" at bounding box center [387, 138] width 186 height 15
checkbox input "true"
click at [315, 167] on div "Please provide the following information to send this invoice to your client. I…" at bounding box center [378, 104] width 209 height 142
click at [317, 160] on button "Send" at bounding box center [379, 160] width 186 height 13
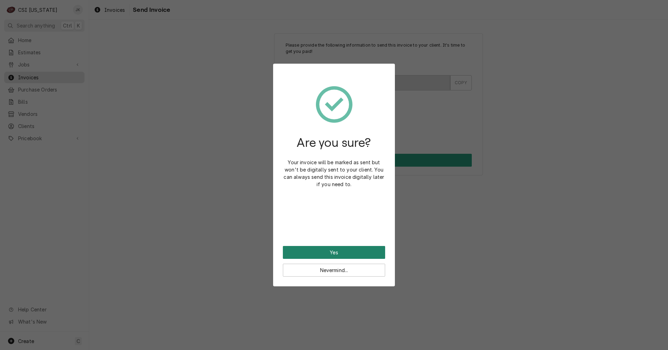
click at [372, 251] on button "Yes" at bounding box center [334, 252] width 102 height 13
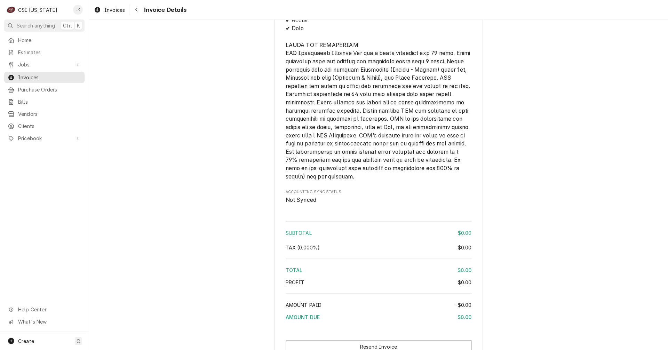
scroll to position [1209, 0]
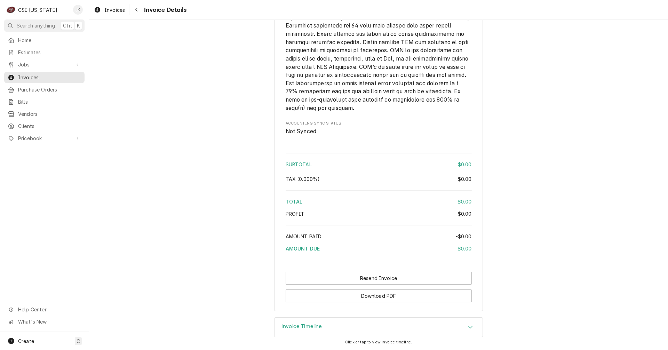
drag, startPoint x: 115, startPoint y: 9, endPoint x: 150, endPoint y: 31, distance: 42.1
click at [115, 9] on span "Invoices" at bounding box center [114, 9] width 21 height 7
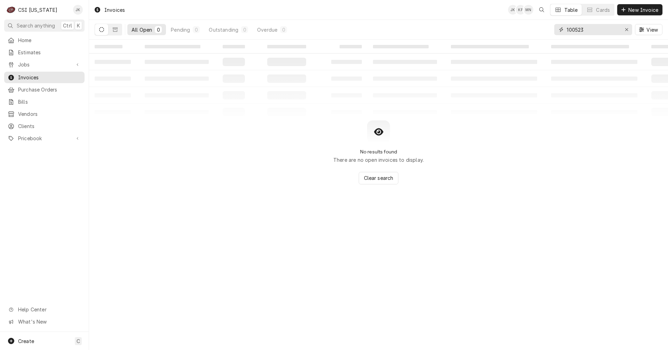
click at [583, 30] on input "100523" at bounding box center [593, 29] width 52 height 11
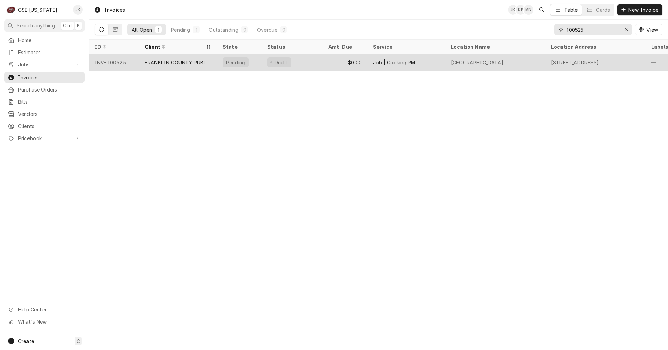
type input "100525"
click at [151, 62] on div "FRANKLIN COUNTY PUBLIC SCHOOLS" at bounding box center [178, 62] width 67 height 7
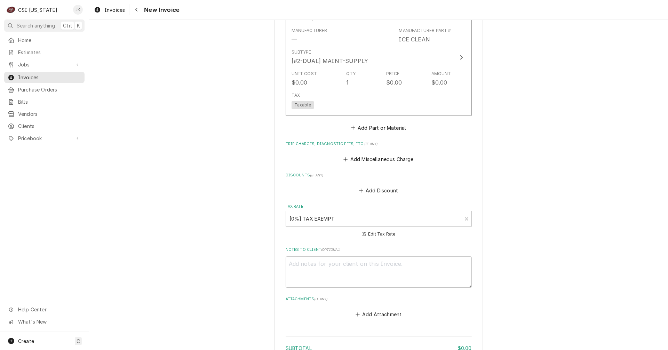
scroll to position [1184, 0]
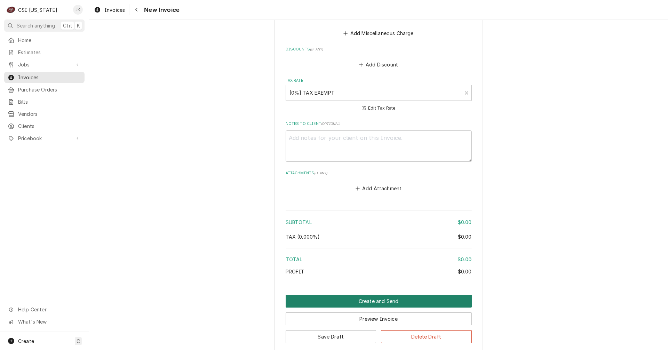
click at [380, 304] on button "Create and Send" at bounding box center [379, 301] width 186 height 13
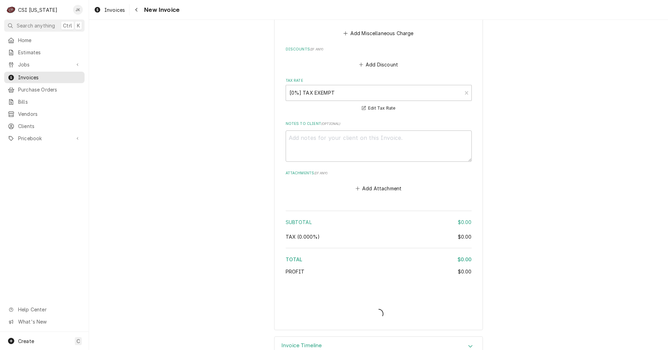
type textarea "x"
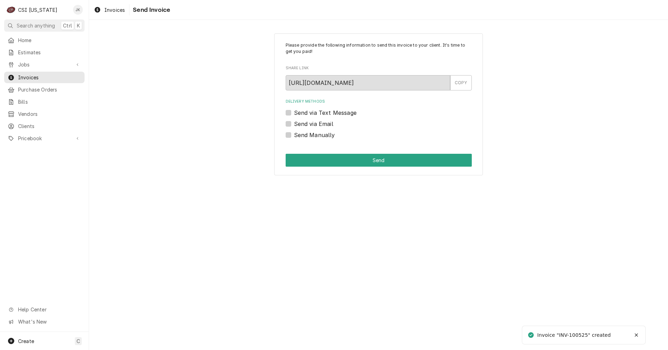
click at [316, 133] on label "Send Manually" at bounding box center [314, 135] width 41 height 8
click at [316, 133] on input "Send Manually" at bounding box center [387, 138] width 186 height 15
checkbox input "true"
click at [321, 161] on button "Send" at bounding box center [379, 160] width 186 height 13
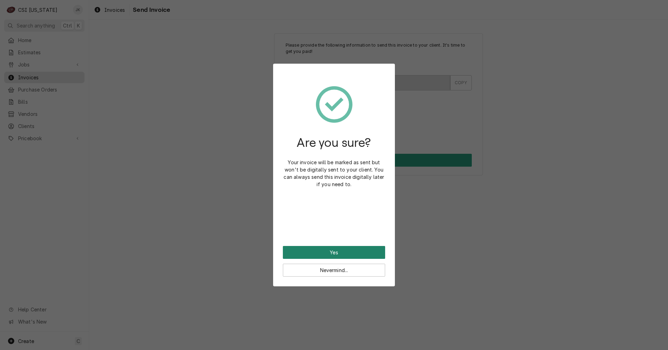
click at [365, 249] on button "Yes" at bounding box center [334, 252] width 102 height 13
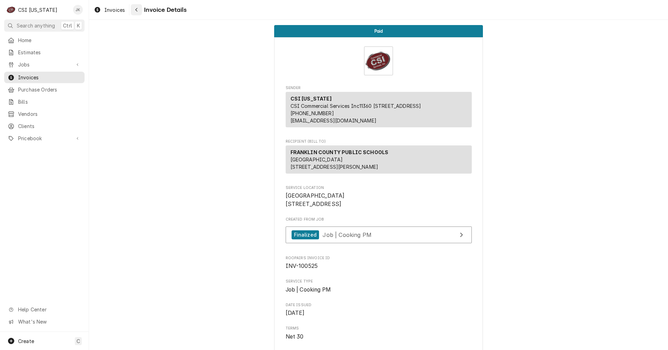
click at [134, 9] on div "Navigate back" at bounding box center [136, 9] width 7 height 7
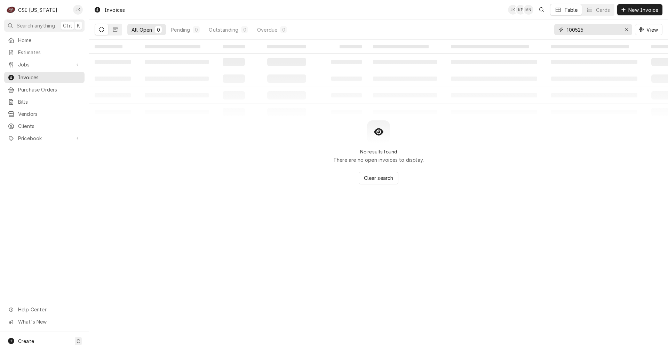
drag, startPoint x: 579, startPoint y: 26, endPoint x: 594, endPoint y: 27, distance: 14.6
click at [594, 27] on input "100525" at bounding box center [593, 29] width 52 height 11
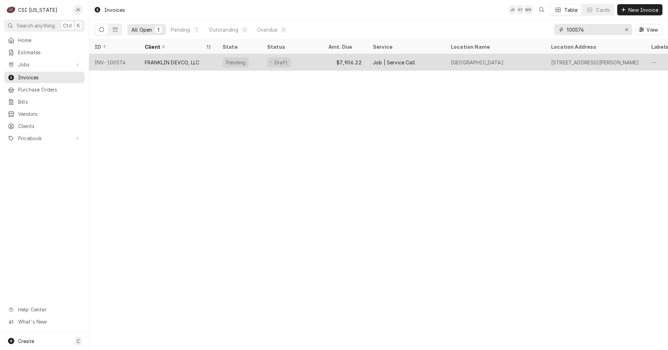
type input "100574"
click at [162, 64] on div "FRANKLIN DEVCO, LLC" at bounding box center [172, 62] width 55 height 7
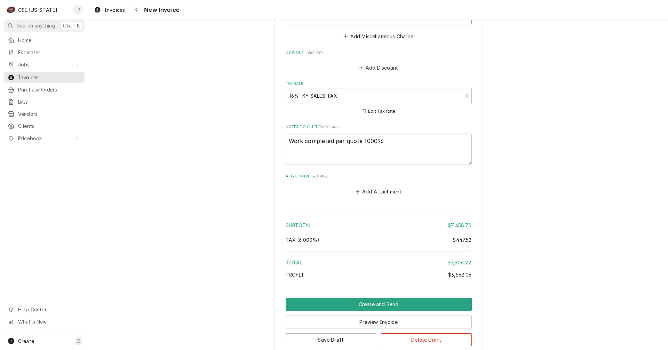
scroll to position [4335, 0]
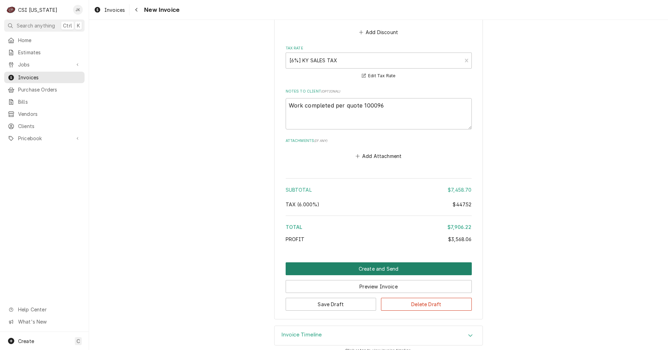
click at [370, 262] on button "Create and Send" at bounding box center [379, 268] width 186 height 13
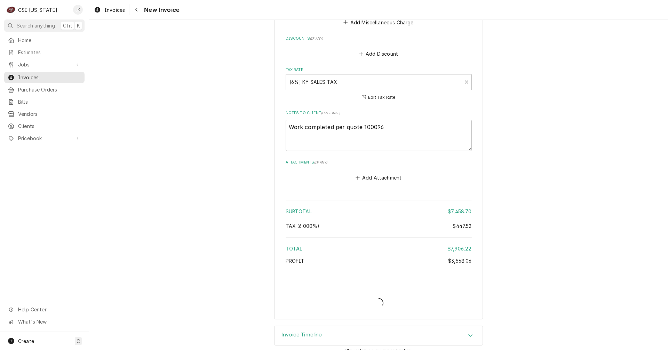
type textarea "x"
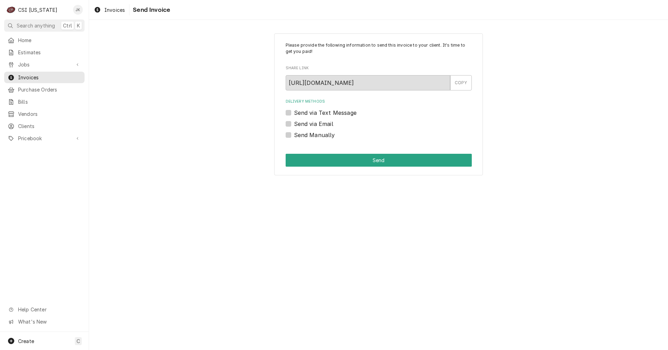
click at [313, 124] on label "Send via Email" at bounding box center [313, 124] width 39 height 8
click at [313, 124] on input "Send via Email" at bounding box center [387, 127] width 186 height 15
checkbox input "true"
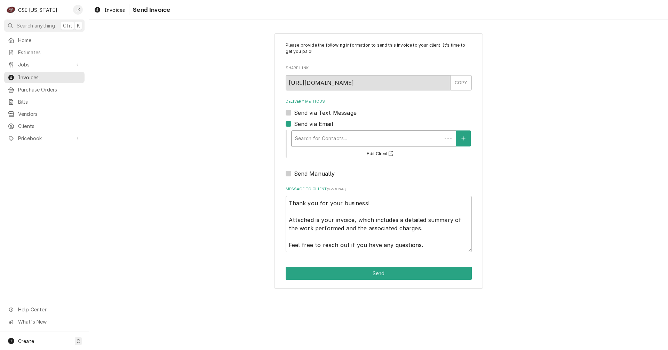
click at [341, 141] on div "Delivery Methods" at bounding box center [366, 138] width 143 height 13
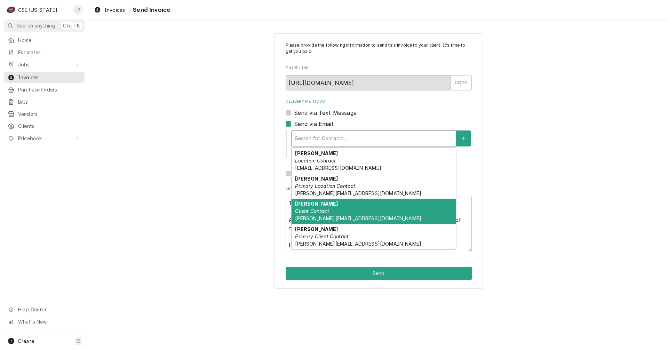
click at [330, 214] on div "Courtney Client Contact courtney@plurisre.com" at bounding box center [374, 211] width 164 height 25
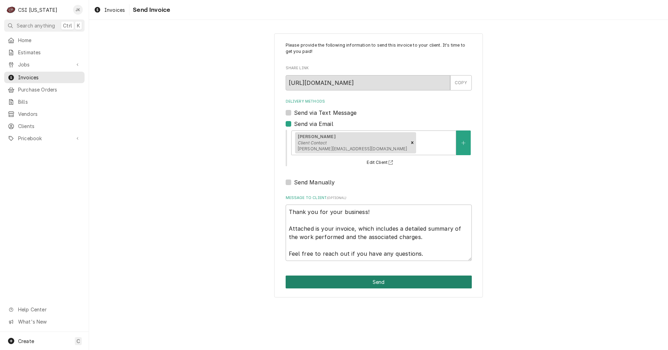
click at [385, 280] on button "Send" at bounding box center [379, 282] width 186 height 13
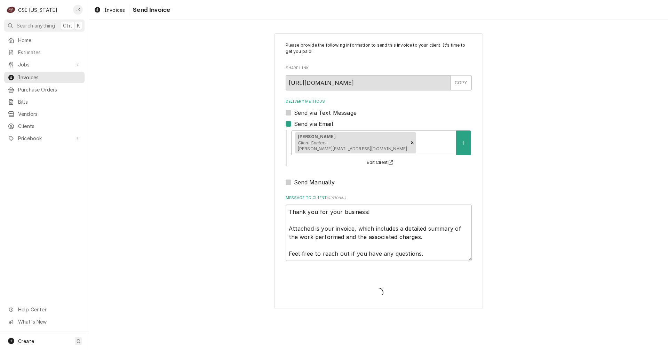
type textarea "x"
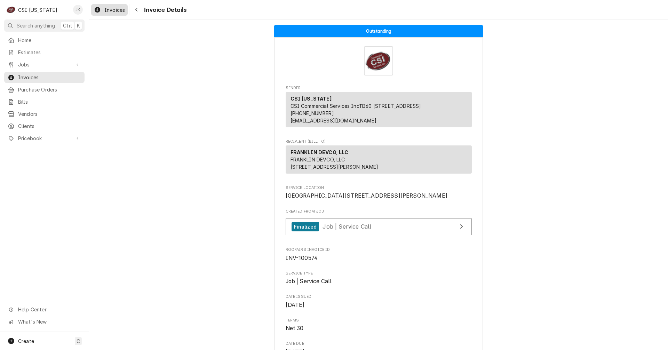
click at [108, 11] on span "Invoices" at bounding box center [114, 9] width 21 height 7
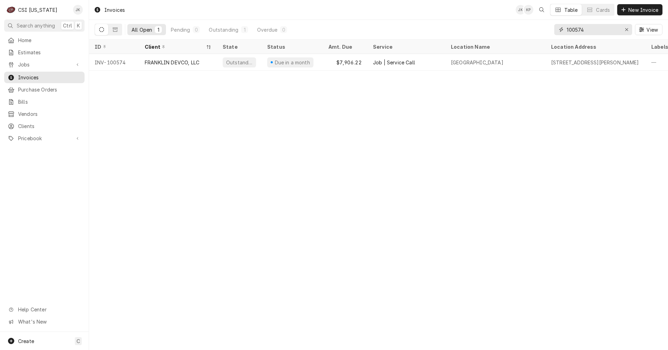
drag, startPoint x: 580, startPoint y: 30, endPoint x: 594, endPoint y: 29, distance: 13.3
click at [594, 29] on input "100574" at bounding box center [593, 29] width 52 height 11
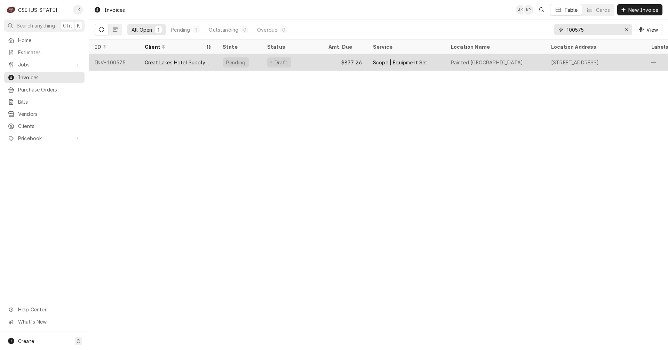
type input "100575"
click at [167, 63] on div "Great Lakes Hotel Supply Company" at bounding box center [178, 62] width 67 height 7
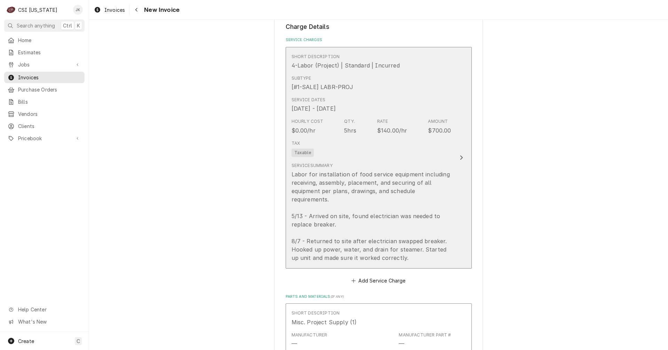
scroll to position [669, 0]
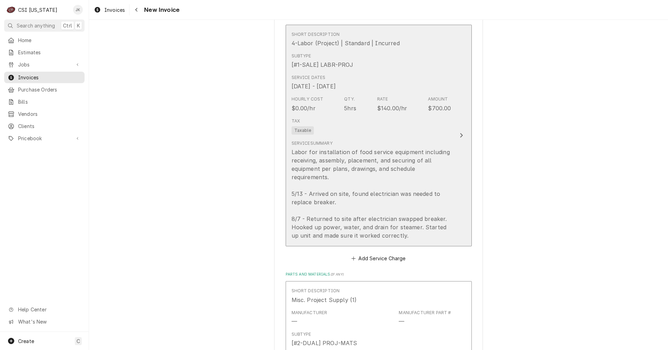
click at [355, 113] on div "Hourly Cost $0.00/hr Qty. 5hrs Rate $140.00/hr Amount $700.00" at bounding box center [372, 104] width 160 height 22
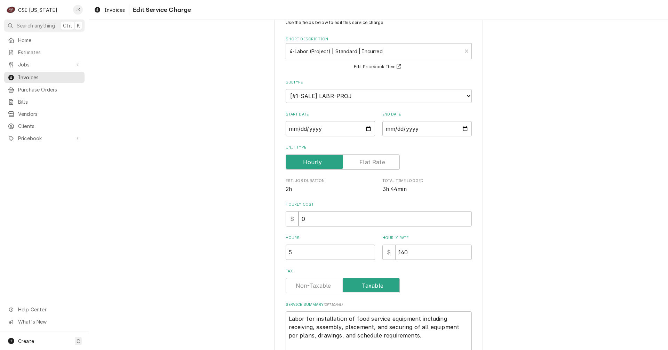
scroll to position [35, 0]
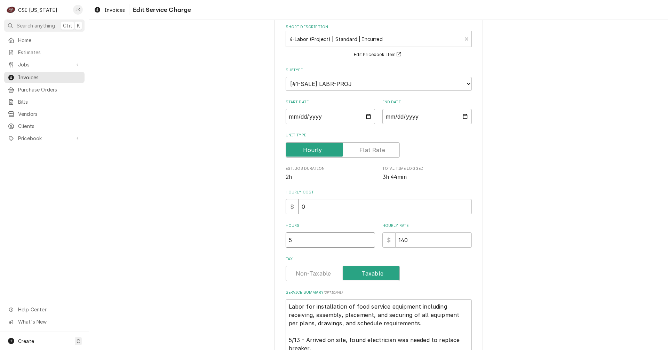
drag, startPoint x: 288, startPoint y: 241, endPoint x: 282, endPoint y: 241, distance: 5.6
click at [282, 241] on div "Use the fields below to edit this service charge Short Description 4-Labor (Pro…" at bounding box center [378, 221] width 209 height 445
type textarea "x"
type input "1"
type textarea "x"
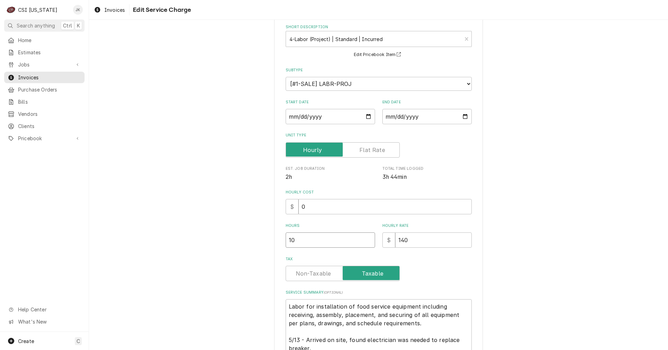
type input "10"
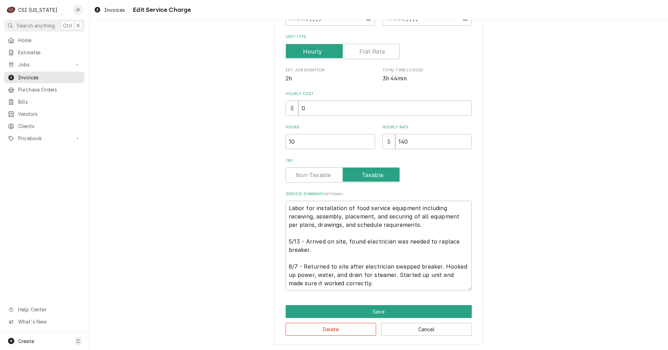
scroll to position [134, 0]
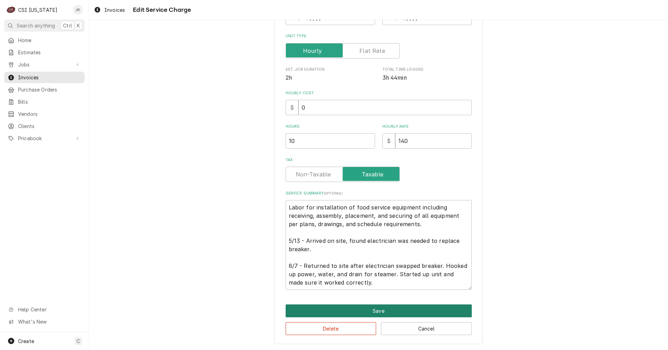
click at [386, 307] on button "Save" at bounding box center [379, 311] width 186 height 13
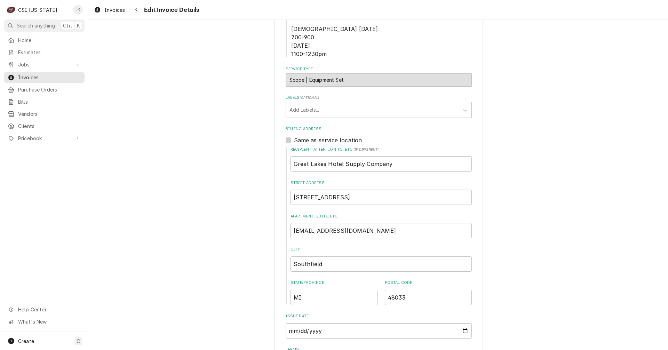
scroll to position [138, 0]
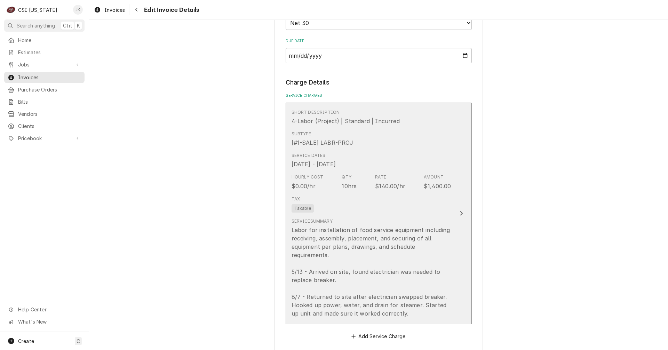
click at [358, 176] on div "Hourly Cost $0.00/hr Qty. 10hrs Rate $140.00/hr Amount $1,400.00" at bounding box center [372, 182] width 160 height 22
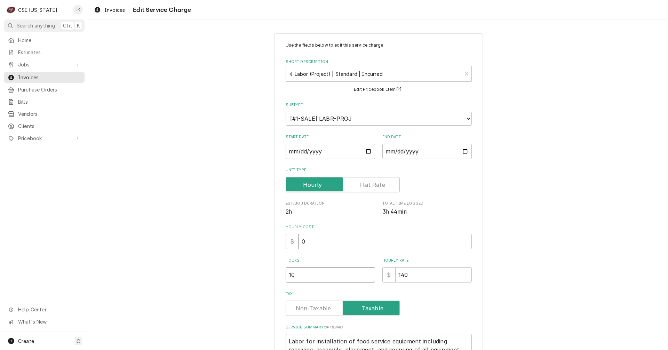
drag, startPoint x: 301, startPoint y: 276, endPoint x: 269, endPoint y: 276, distance: 32.4
click at [276, 275] on div "Use the fields below to edit this service charge Short Description 4-Labor (Pro…" at bounding box center [378, 255] width 209 height 445
type textarea "x"
type input "7"
type textarea "x"
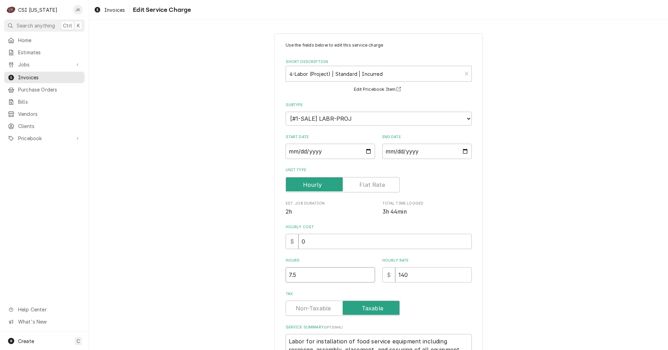
type input "7.5"
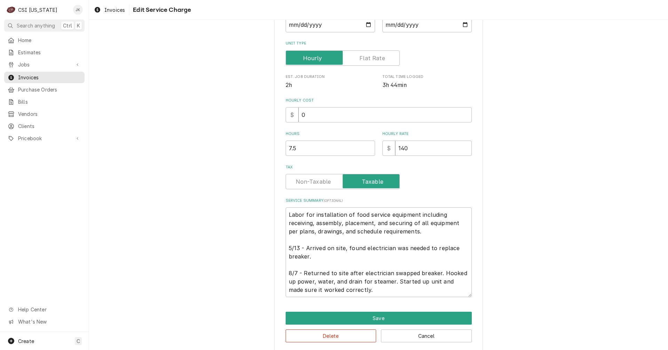
scroll to position [134, 0]
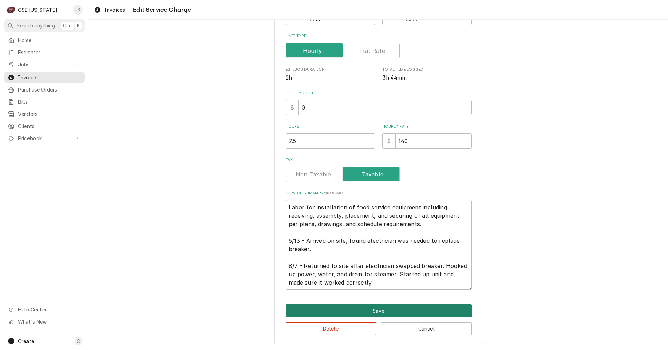
click at [372, 313] on button "Save" at bounding box center [379, 311] width 186 height 13
type textarea "x"
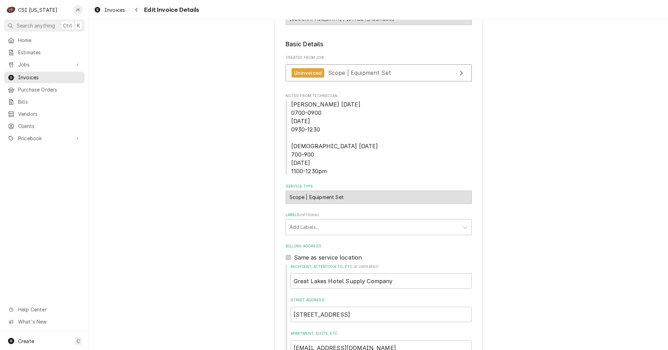
scroll to position [95, 0]
